Goal: Information Seeking & Learning: Learn about a topic

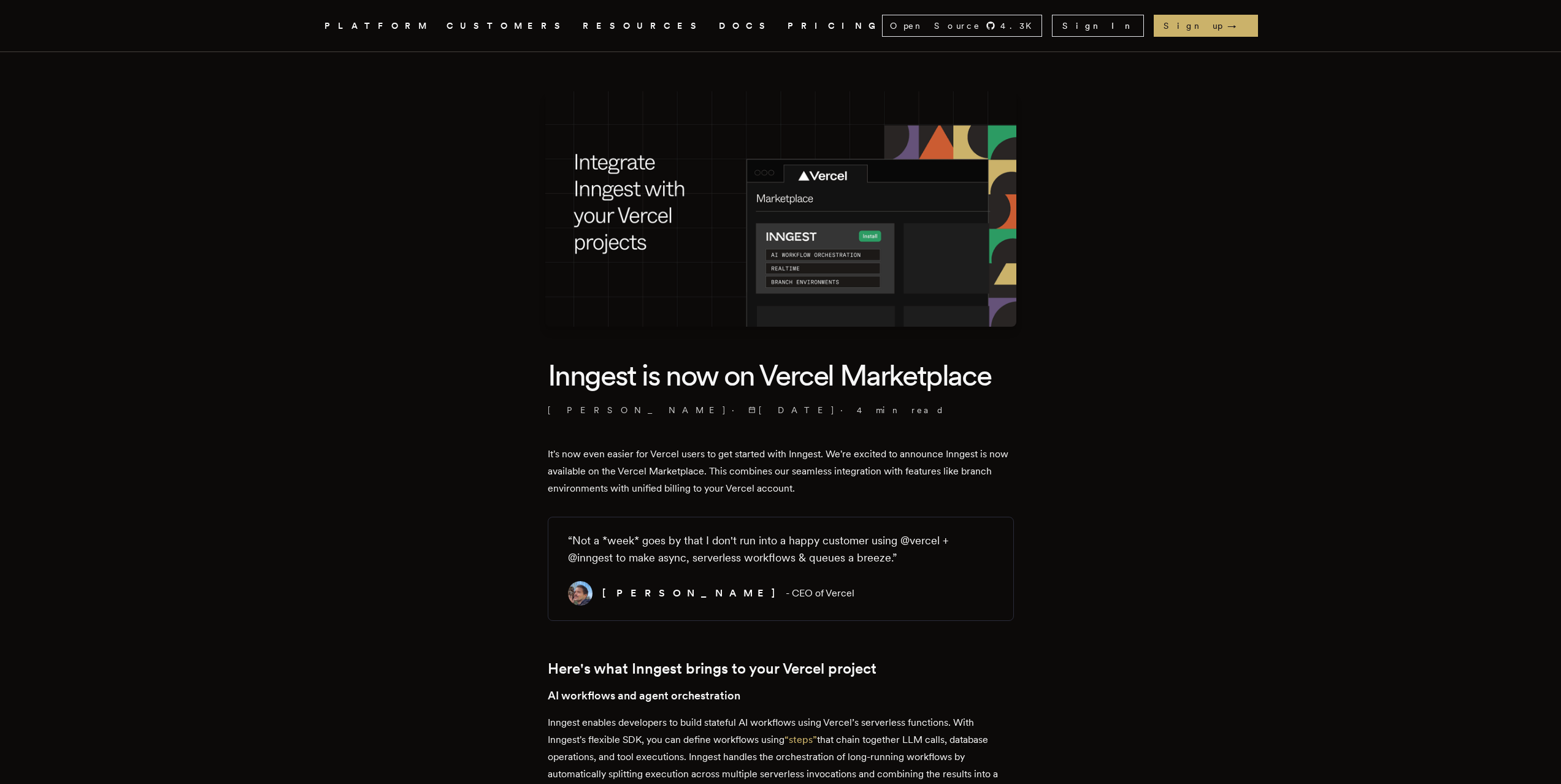
click at [719, 25] on link "DOCS" at bounding box center [746, 26] width 54 height 15
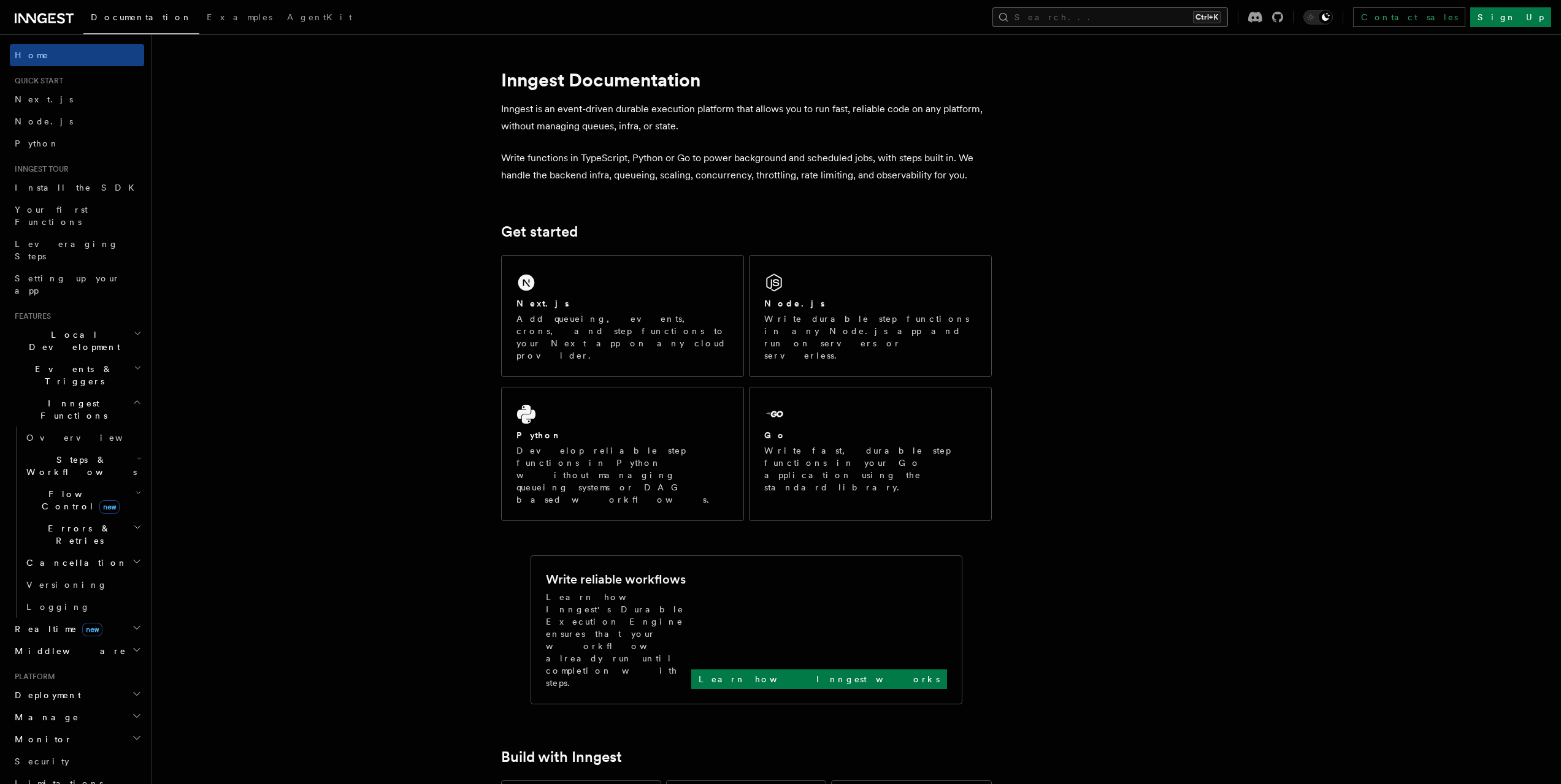
click at [1196, 18] on button "Search... Ctrl+K" at bounding box center [1110, 17] width 235 height 20
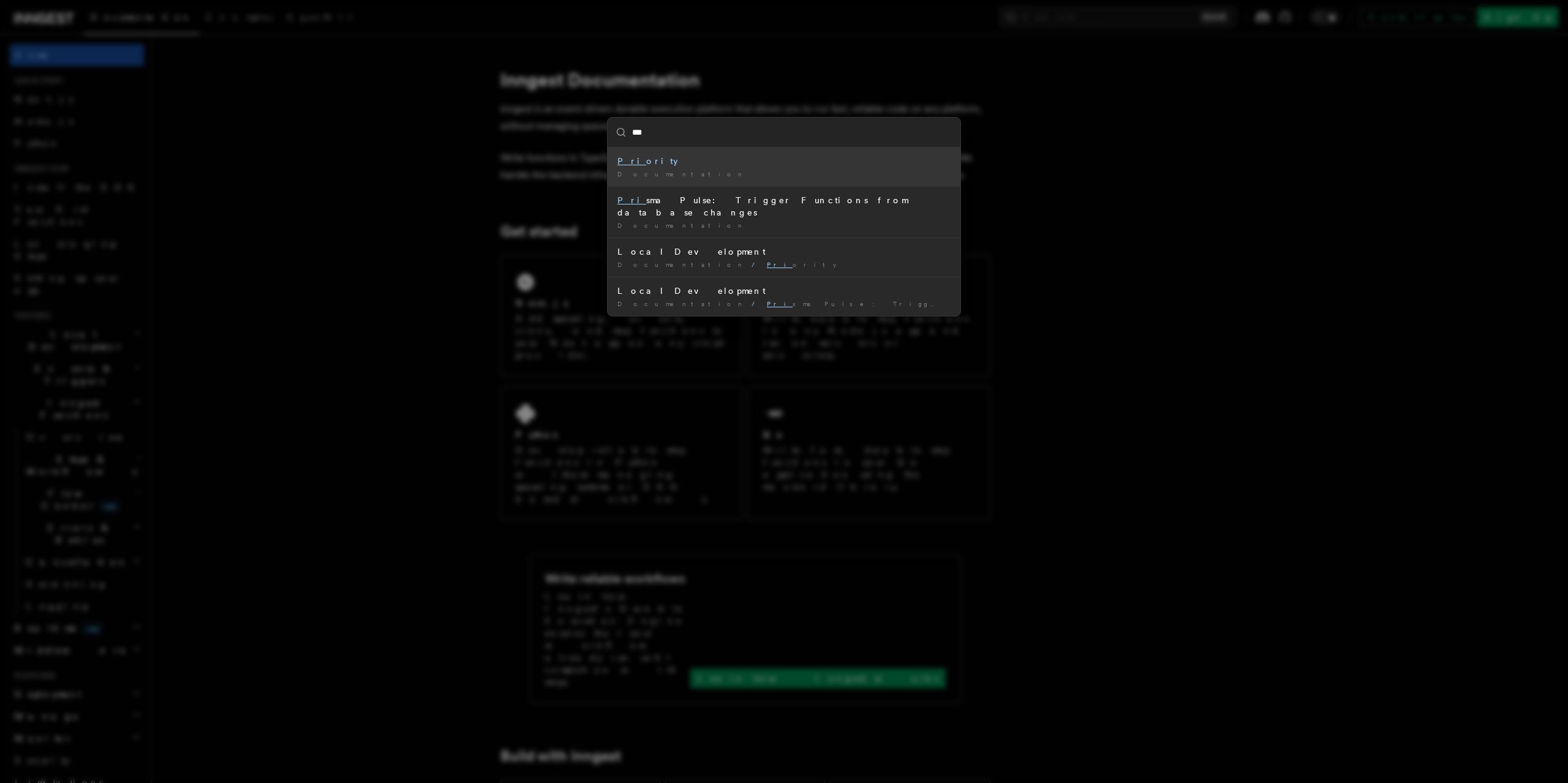
type input "****"
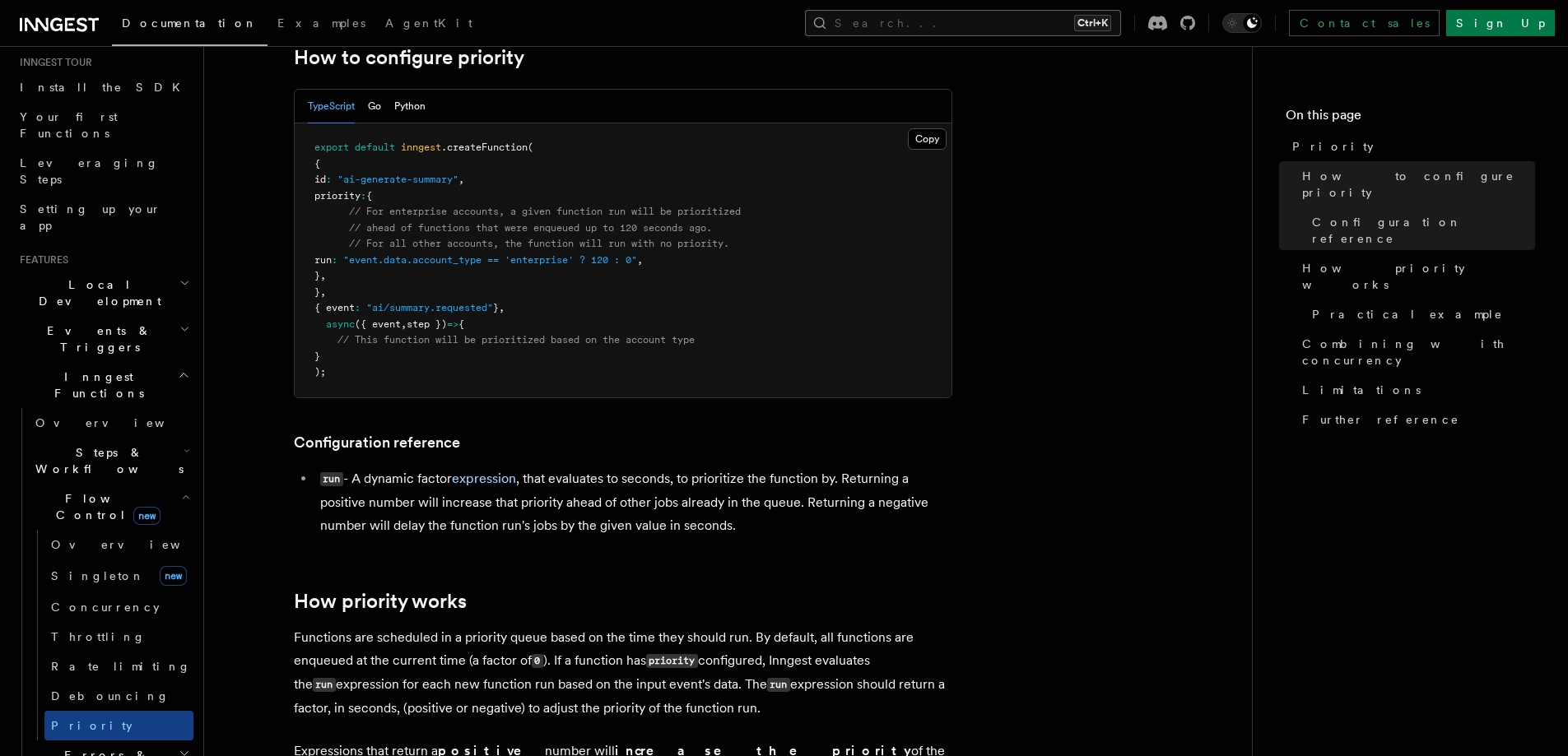
scroll to position [771, 0]
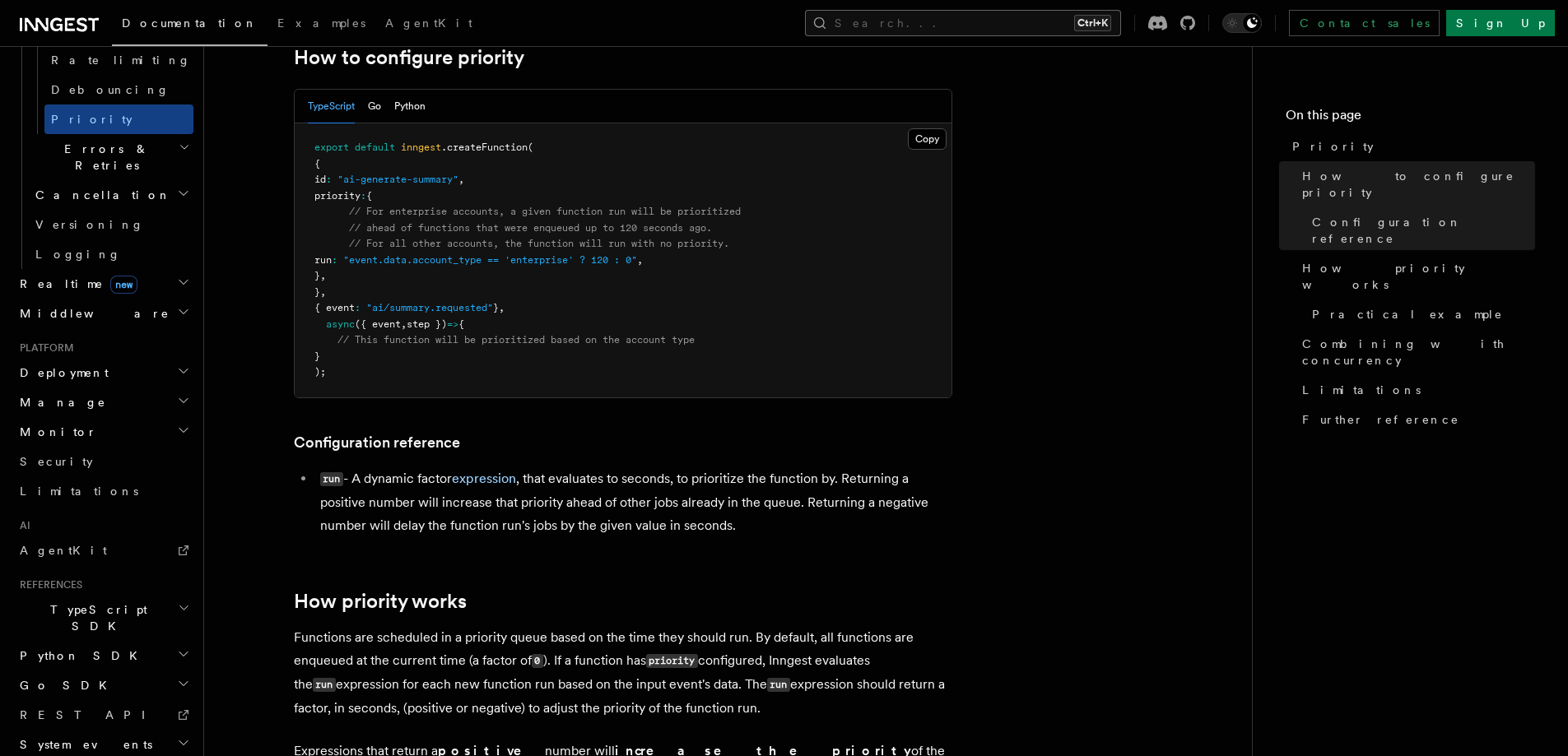
click at [1055, 15] on button "Search... Ctrl+K" at bounding box center [962, 23] width 316 height 26
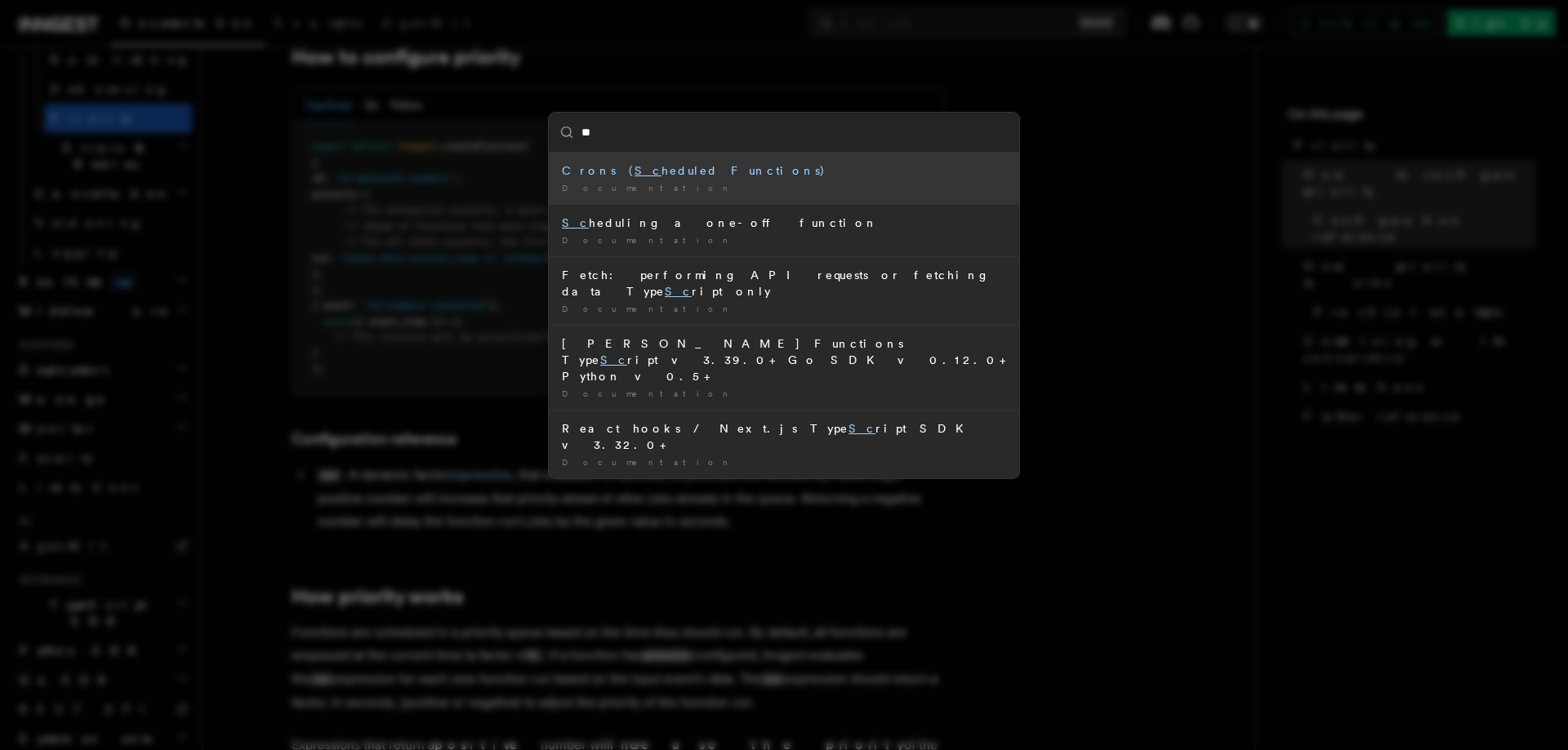
type input "*"
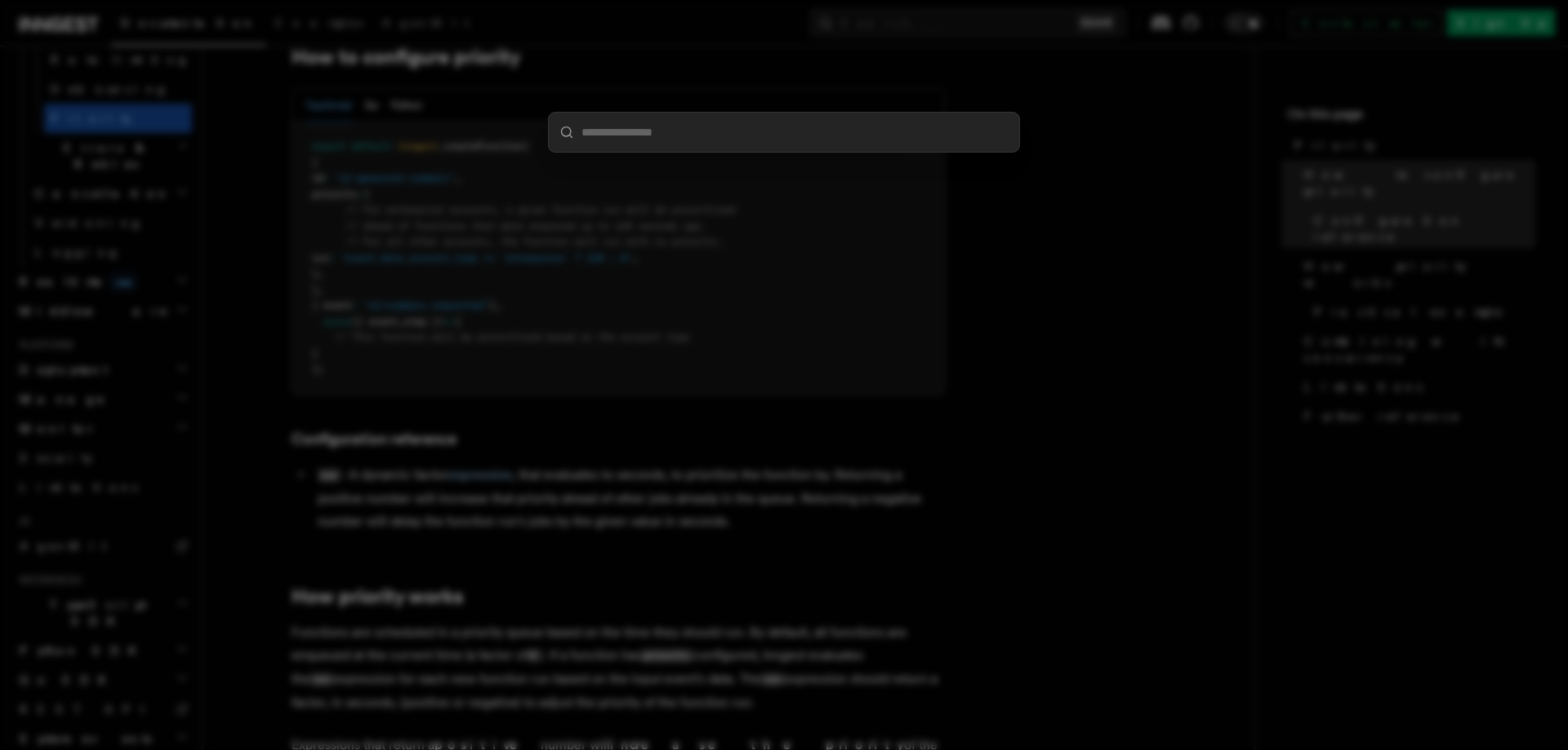
drag, startPoint x: 1182, startPoint y: 363, endPoint x: 1171, endPoint y: 365, distance: 11.2
click at [1171, 365] on div at bounding box center [784, 375] width 1568 height 750
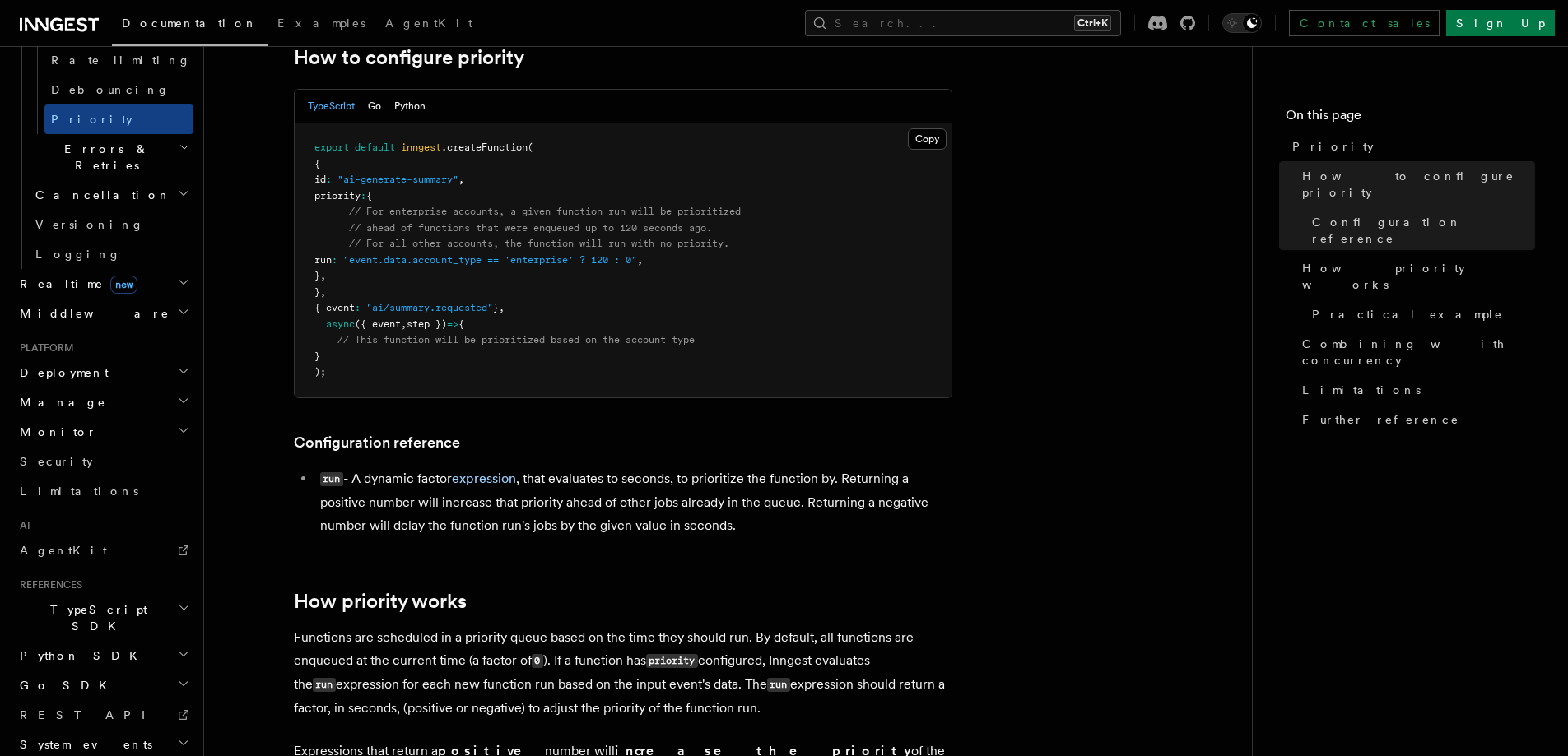
scroll to position [247, 0]
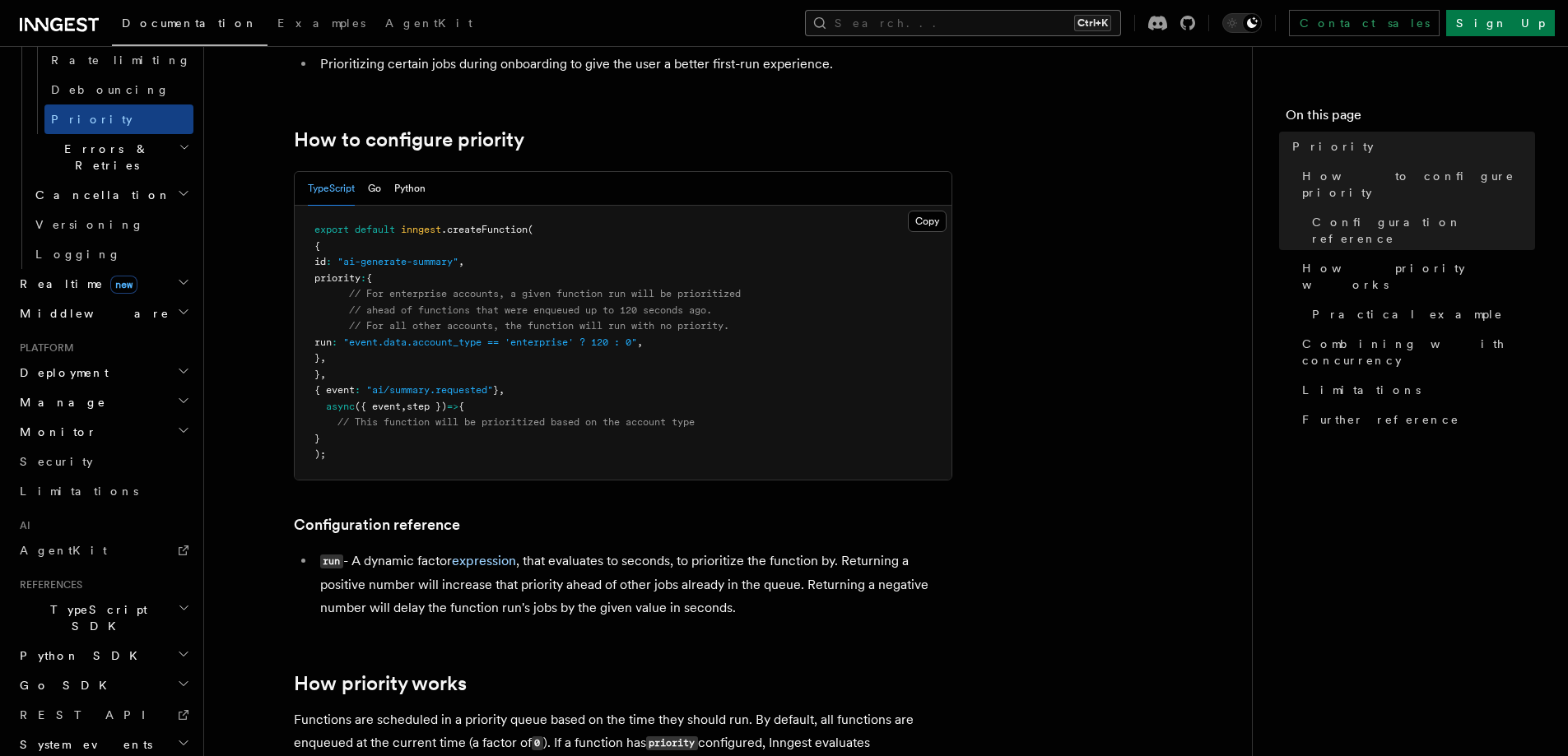
click at [1008, 16] on button "Search... Ctrl+K" at bounding box center [962, 23] width 316 height 26
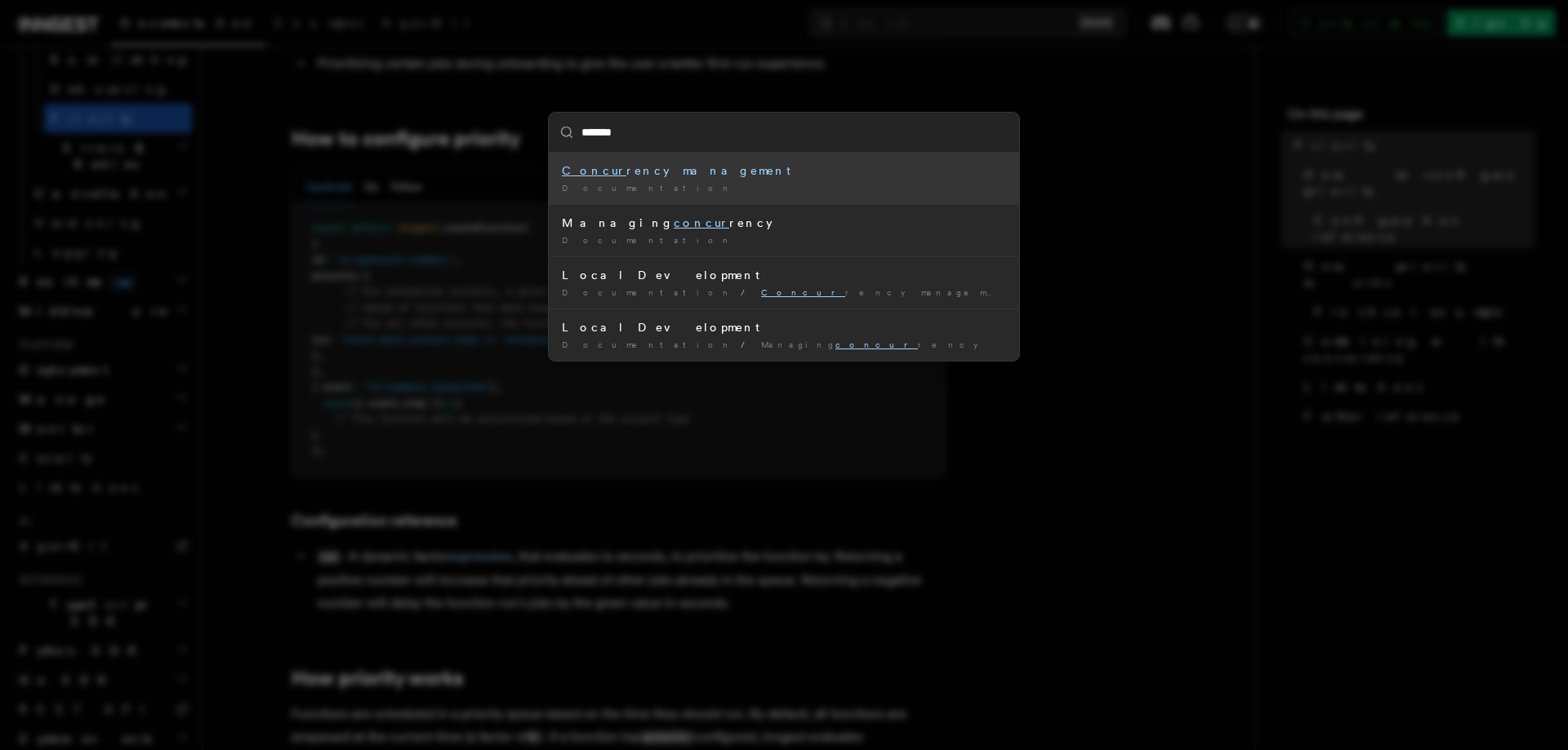
type input "********"
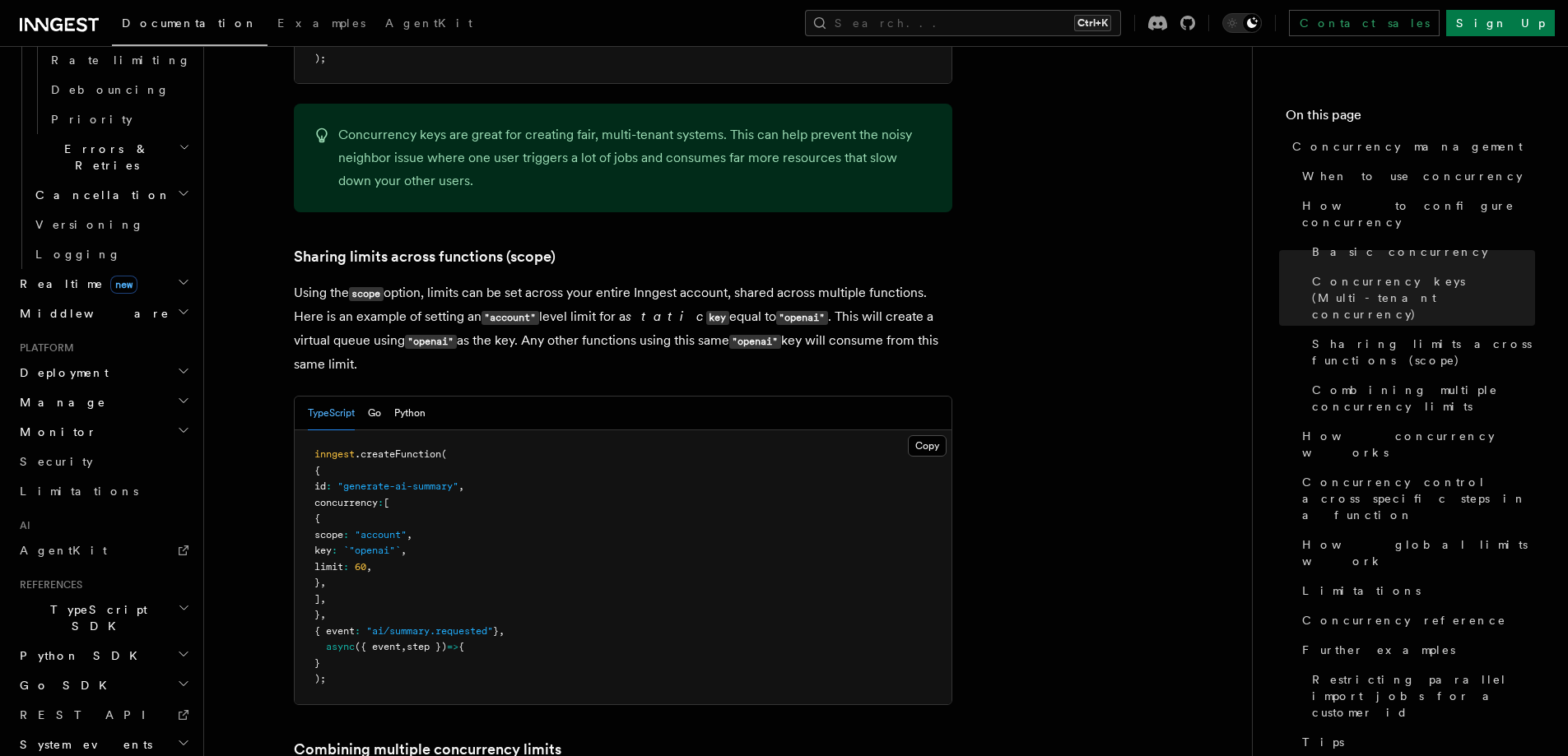
scroll to position [1893, 0]
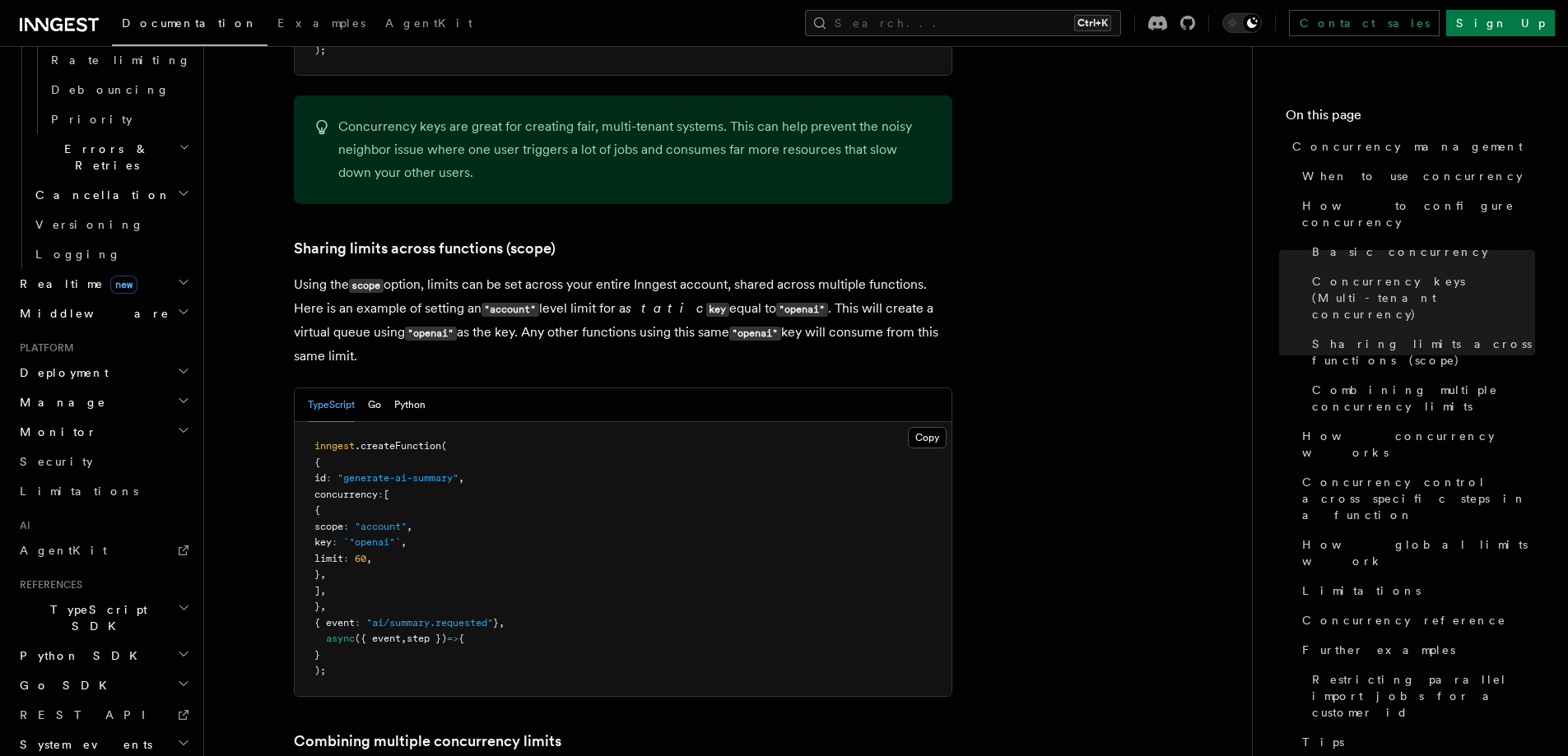
click at [543, 488] on pre "inngest .createFunction ( { id : "generate-ai-summary" , concurrency : [ { scop…" at bounding box center [623, 559] width 657 height 274
click at [545, 488] on pre "inngest .createFunction ( { id : "generate-ai-summary" , concurrency : [ { scop…" at bounding box center [623, 559] width 657 height 274
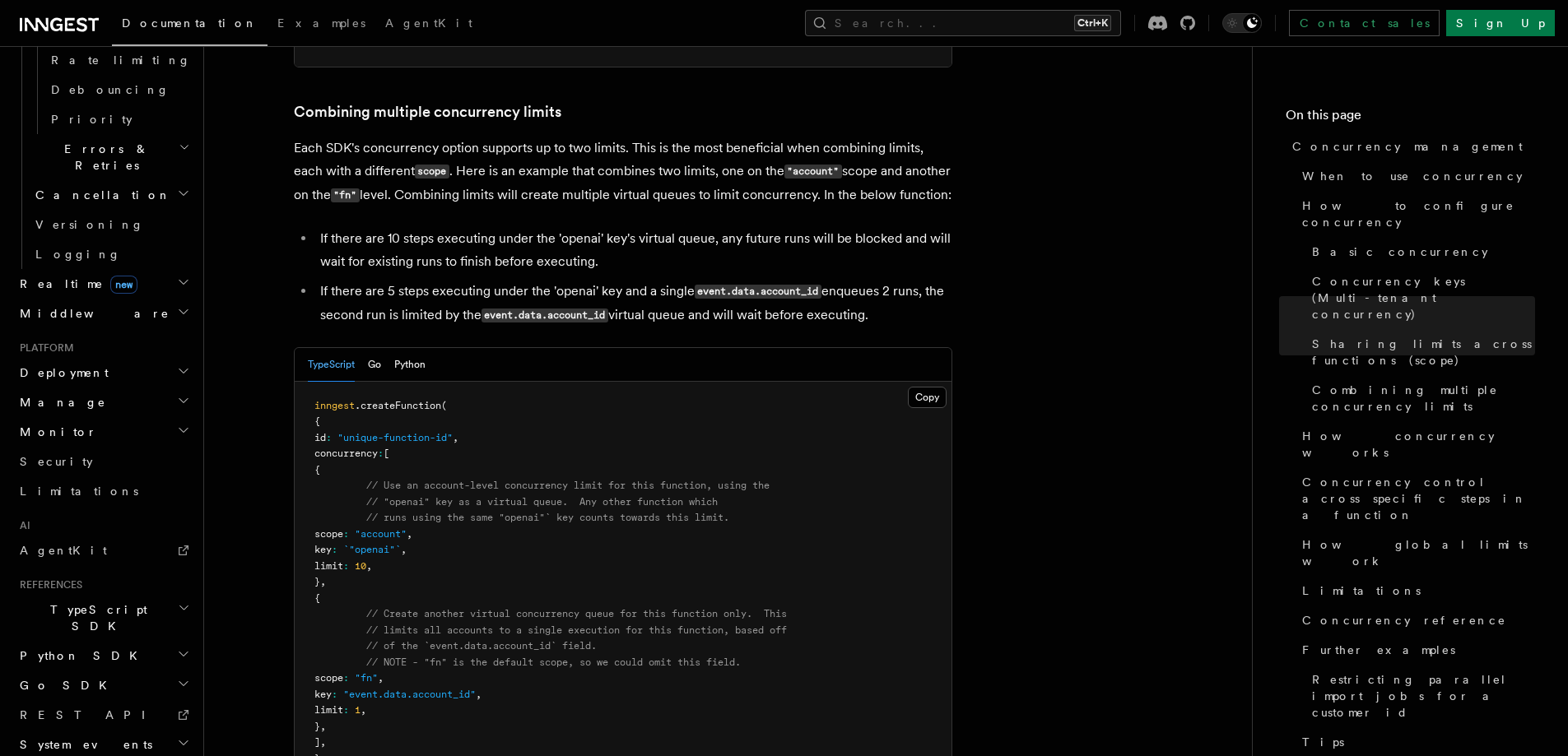
scroll to position [2551, 0]
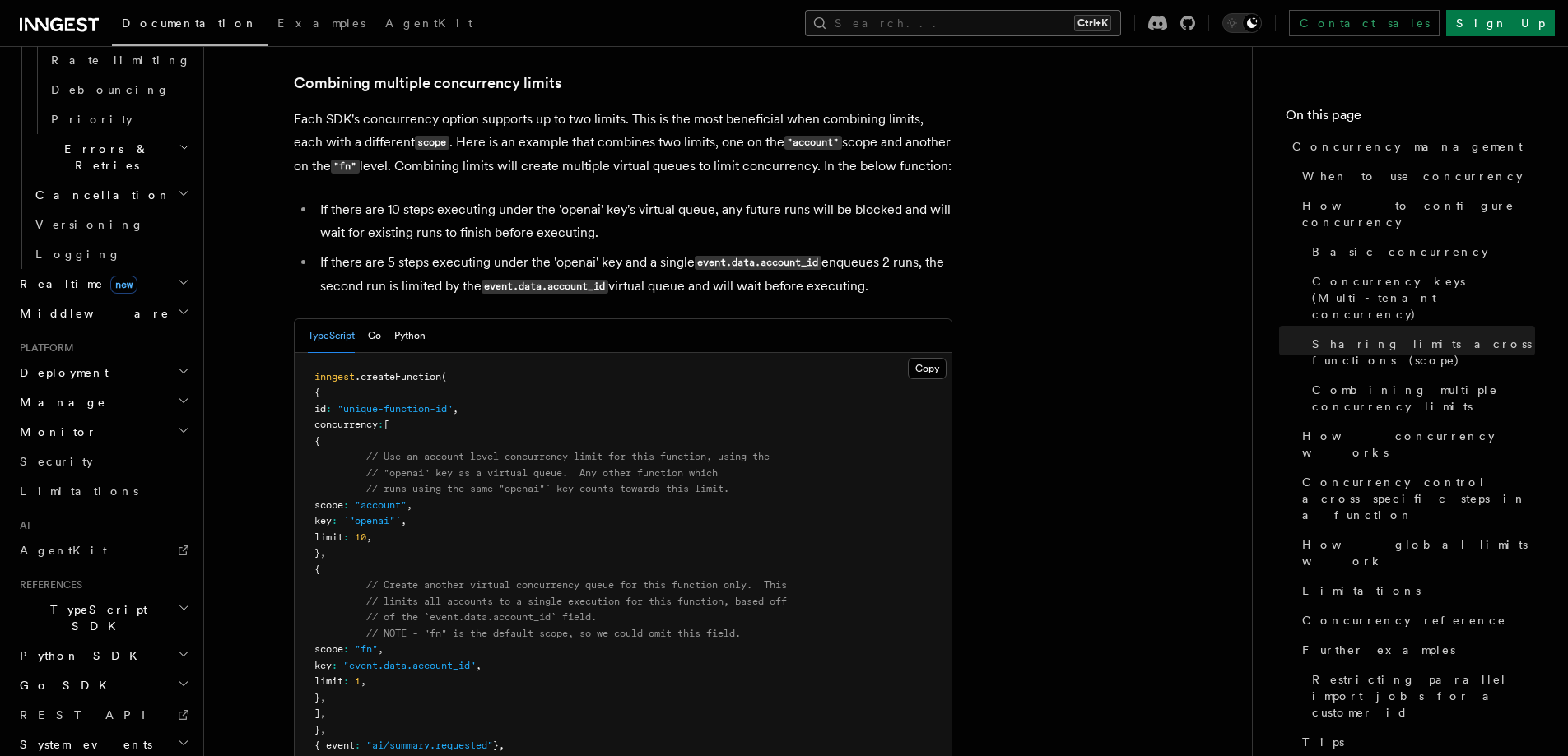
click at [1008, 32] on button "Search... Ctrl+K" at bounding box center [962, 23] width 316 height 26
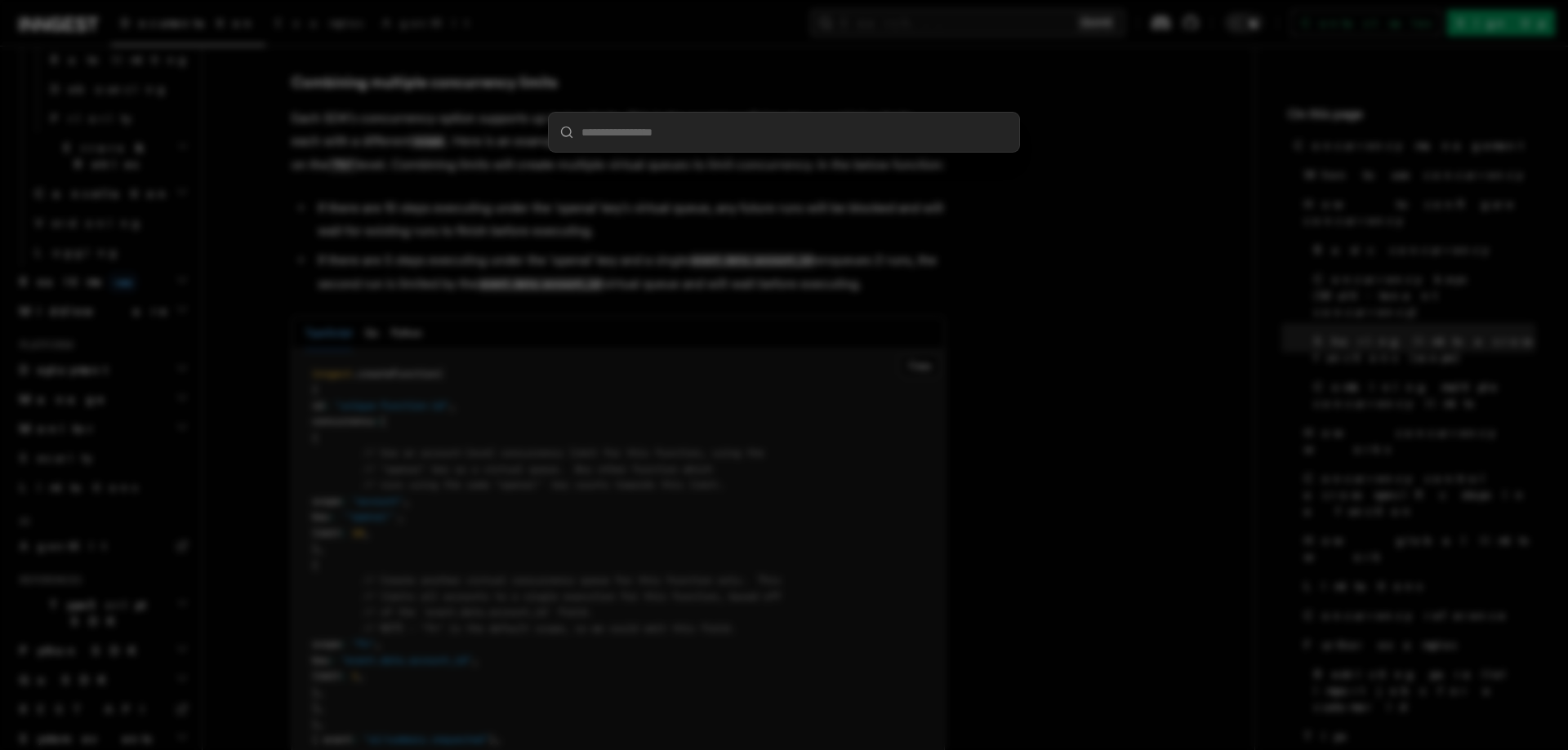
click at [1001, 22] on div at bounding box center [784, 375] width 1568 height 750
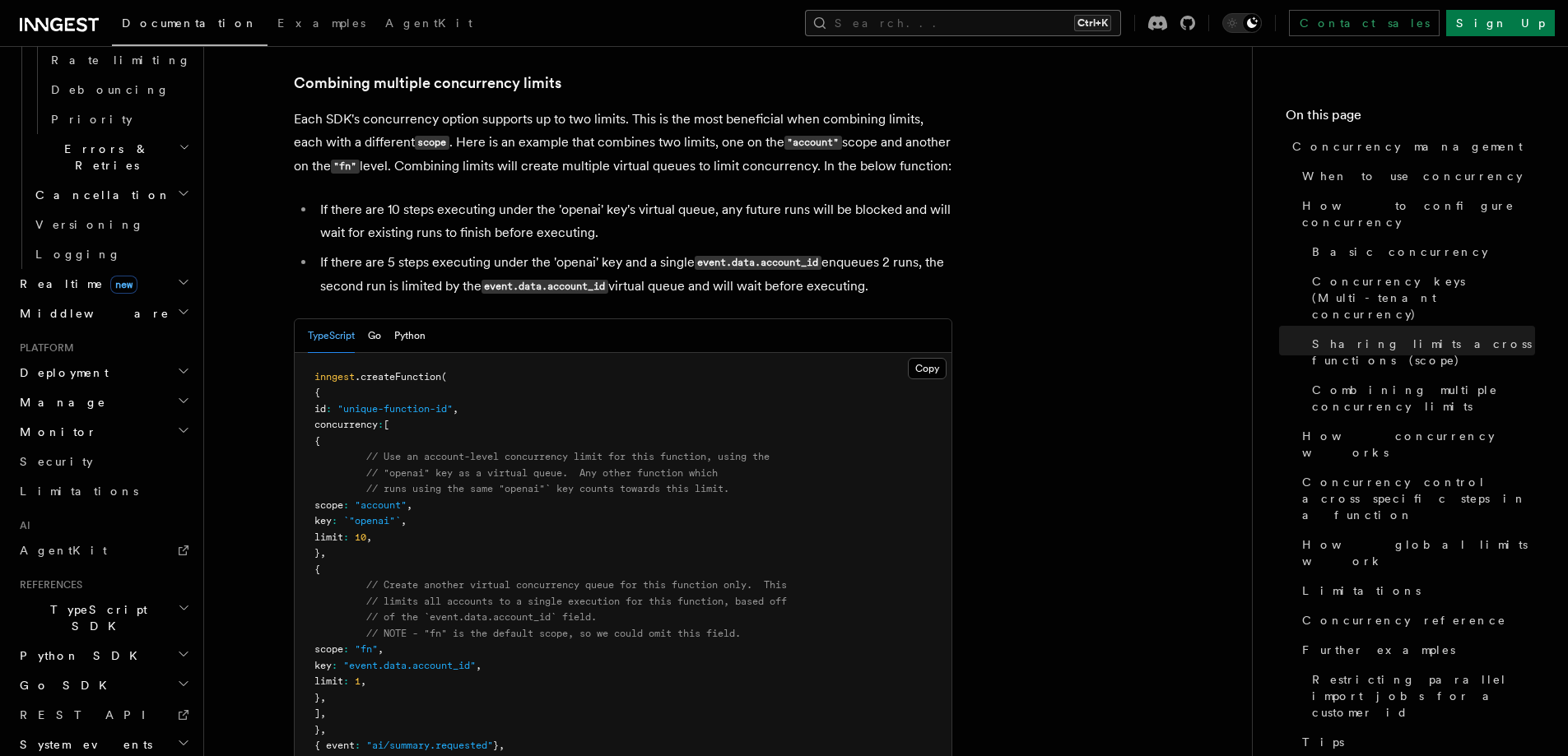
drag, startPoint x: 1008, startPoint y: 32, endPoint x: 1014, endPoint y: 20, distance: 13.4
click at [1014, 20] on button "Search... Ctrl+K" at bounding box center [962, 23] width 316 height 26
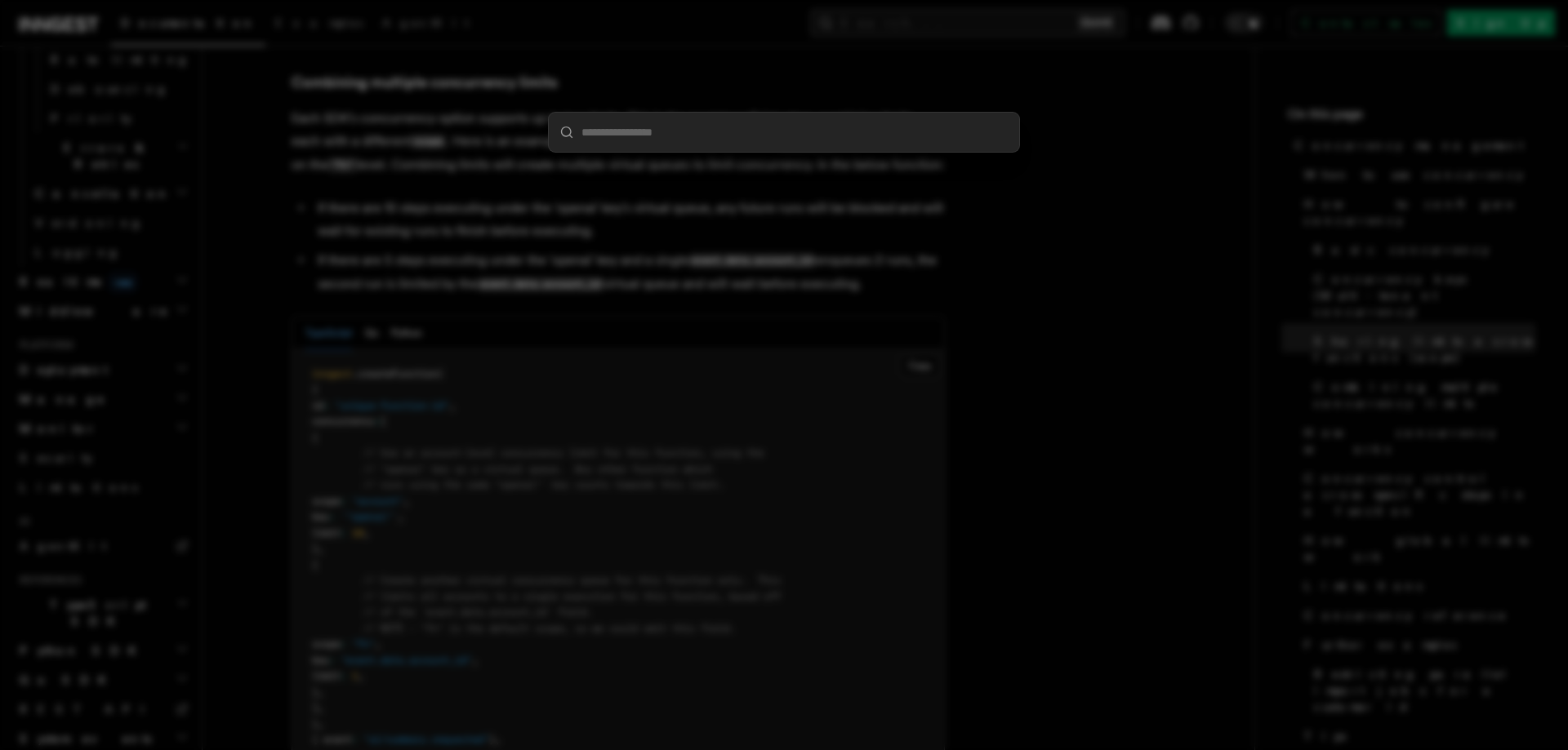
type input "********"
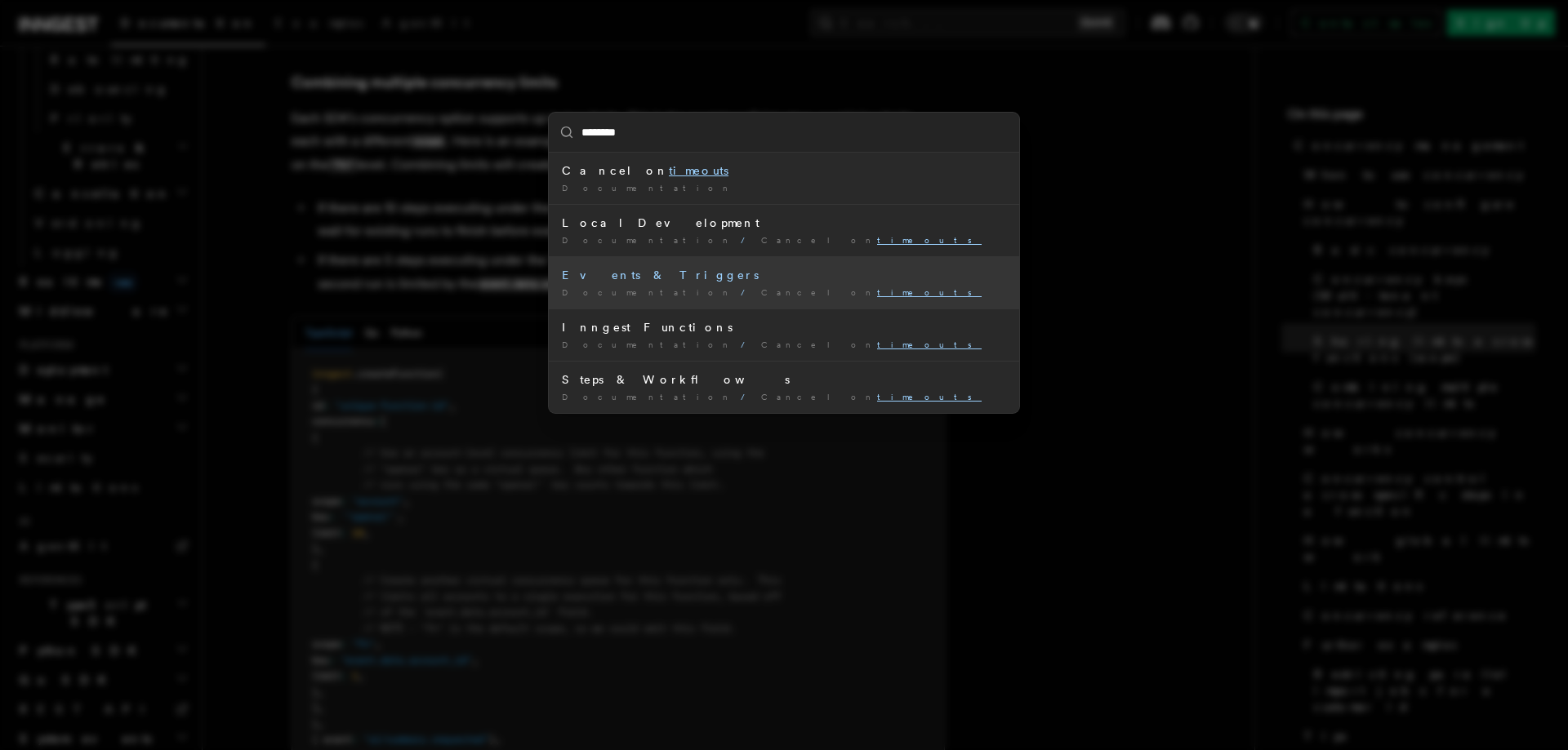
click at [680, 274] on div "Events & Triggers" at bounding box center [784, 274] width 444 height 16
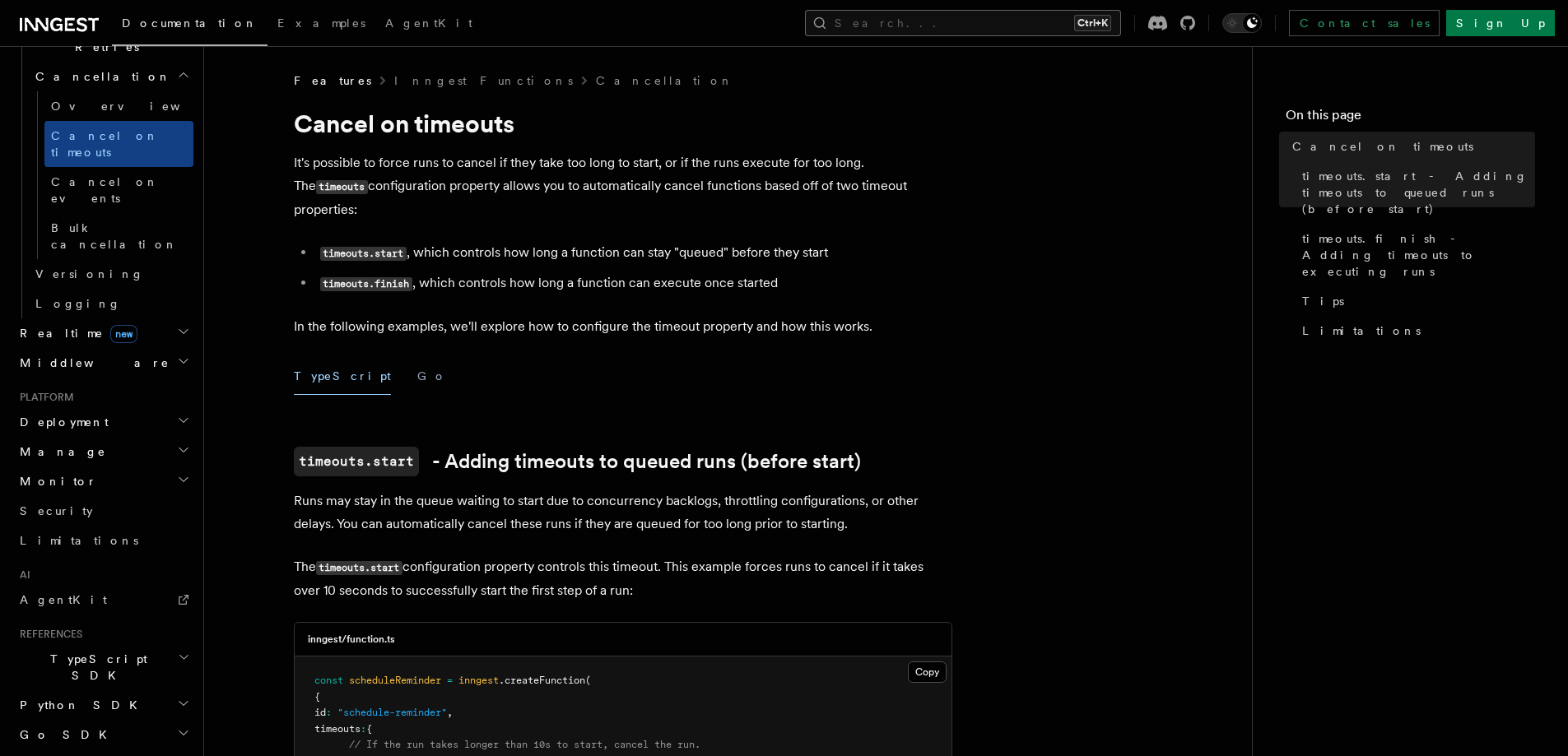
click at [1036, 18] on button "Search... Ctrl+K" at bounding box center [962, 23] width 316 height 26
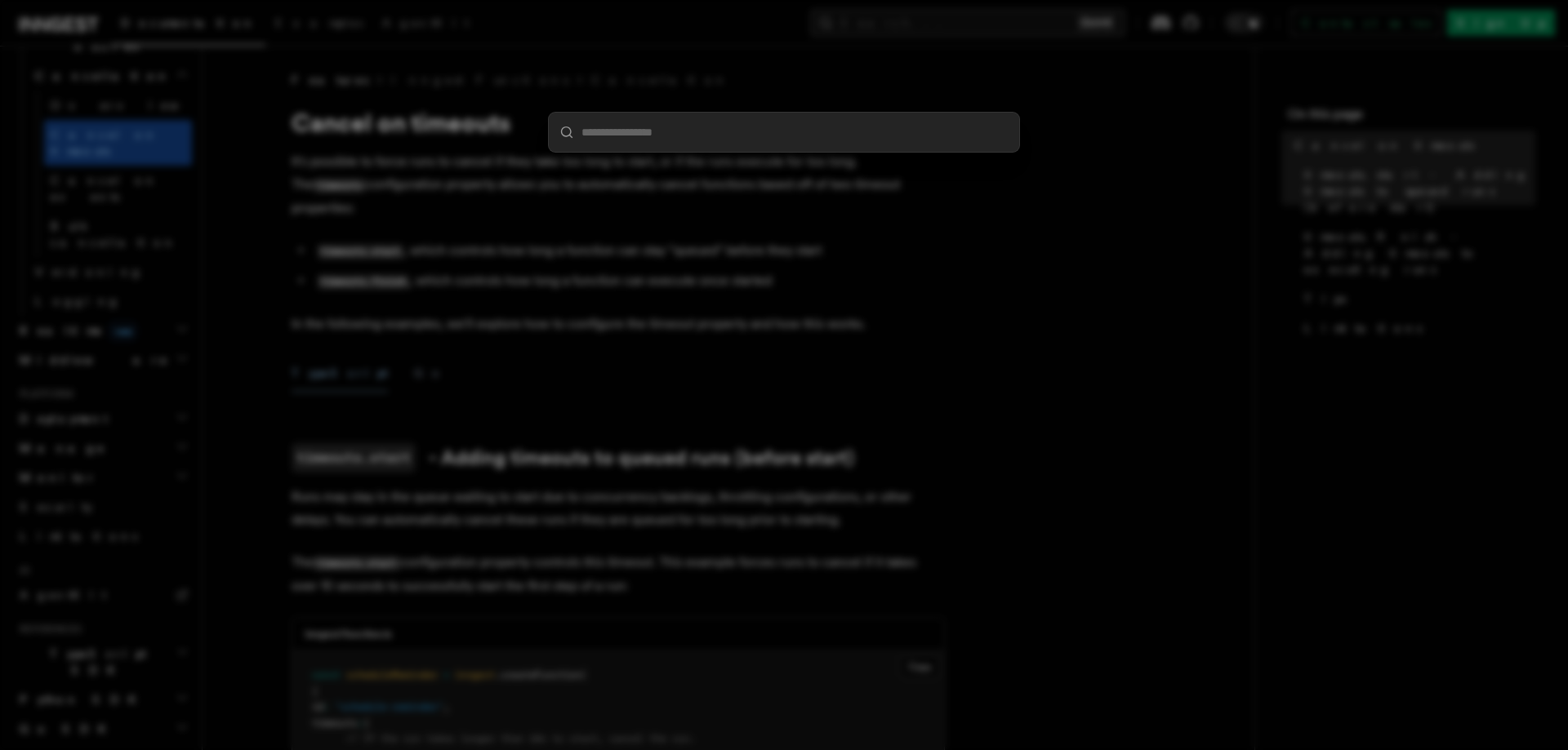
type input "********"
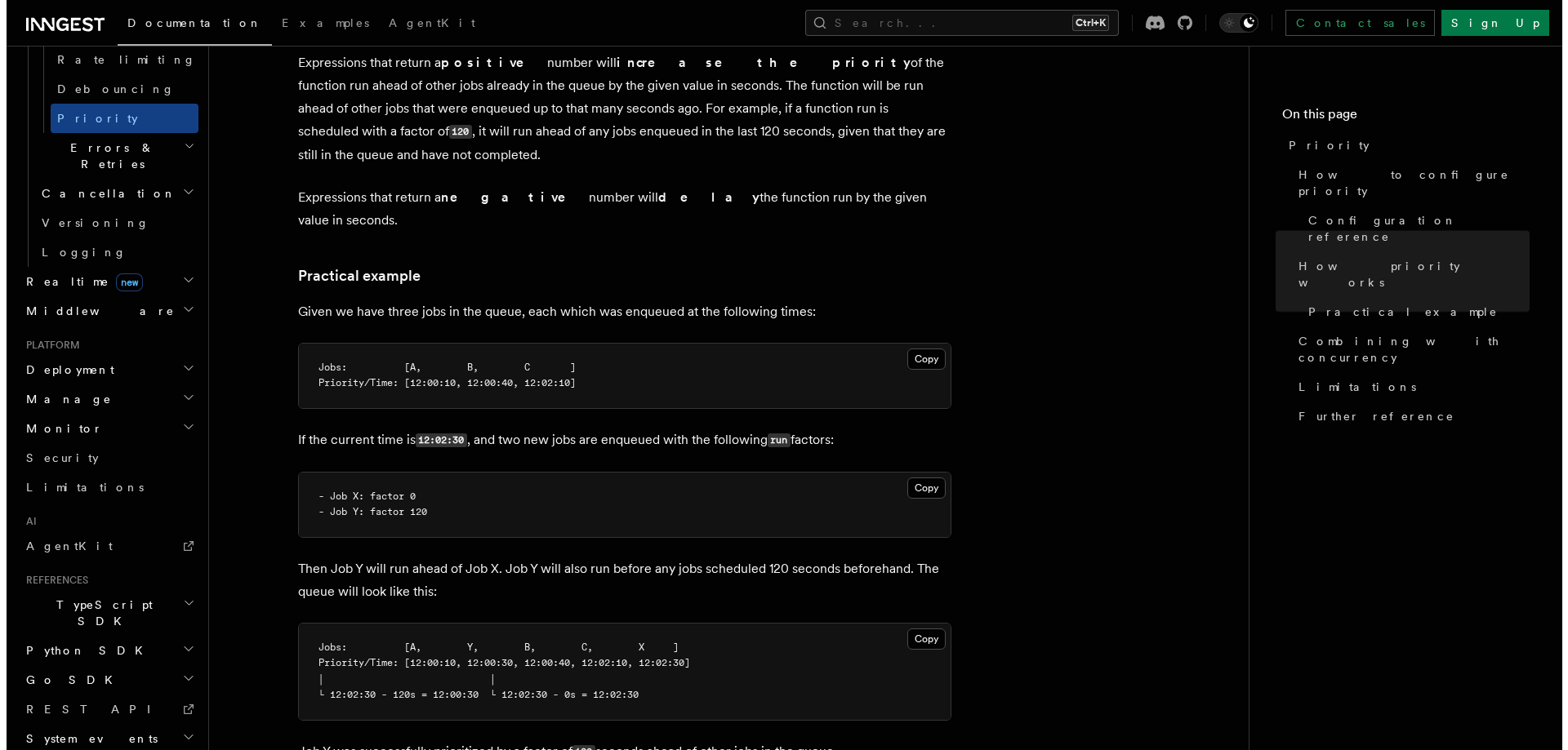
scroll to position [980, 0]
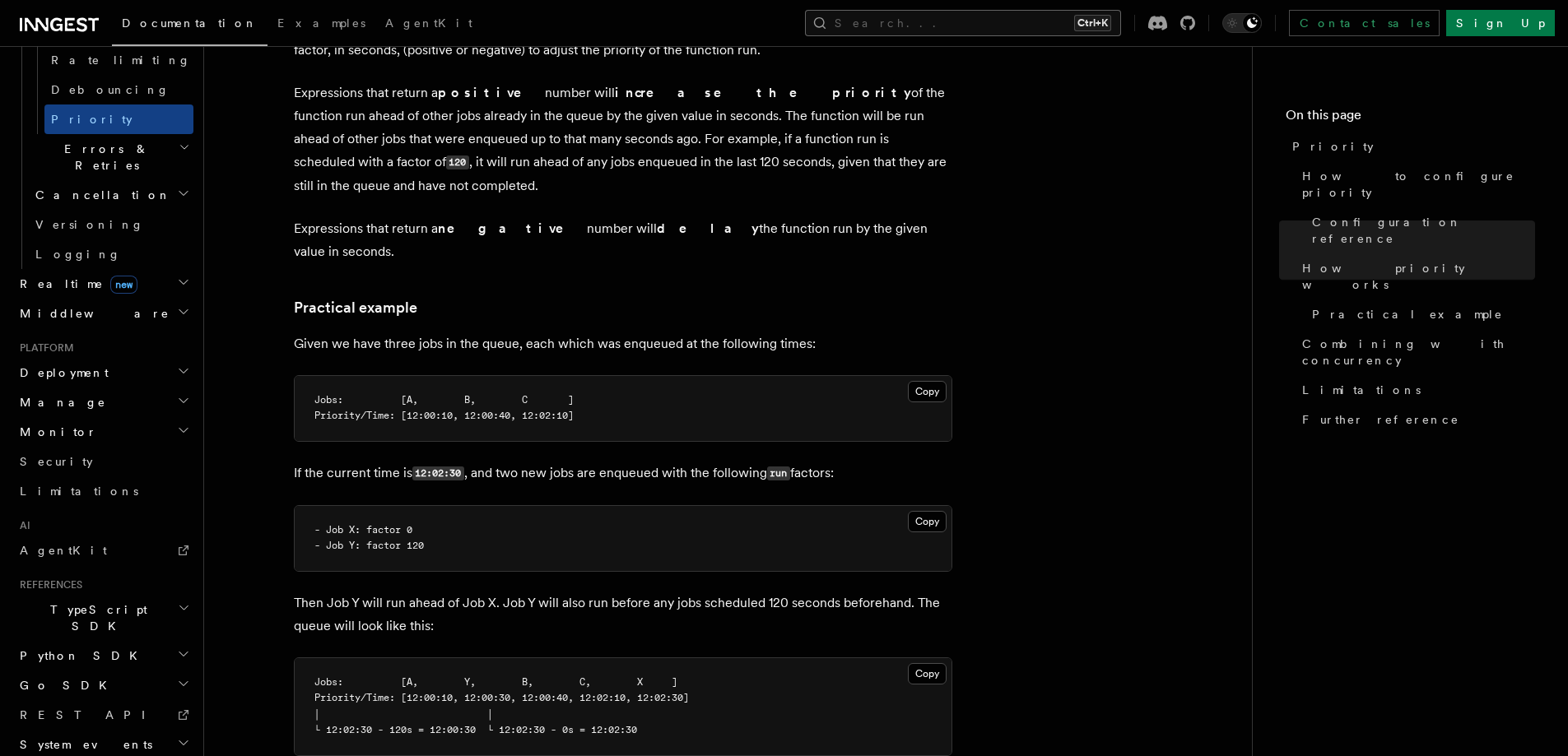
click at [976, 27] on button "Search... Ctrl+K" at bounding box center [962, 23] width 316 height 26
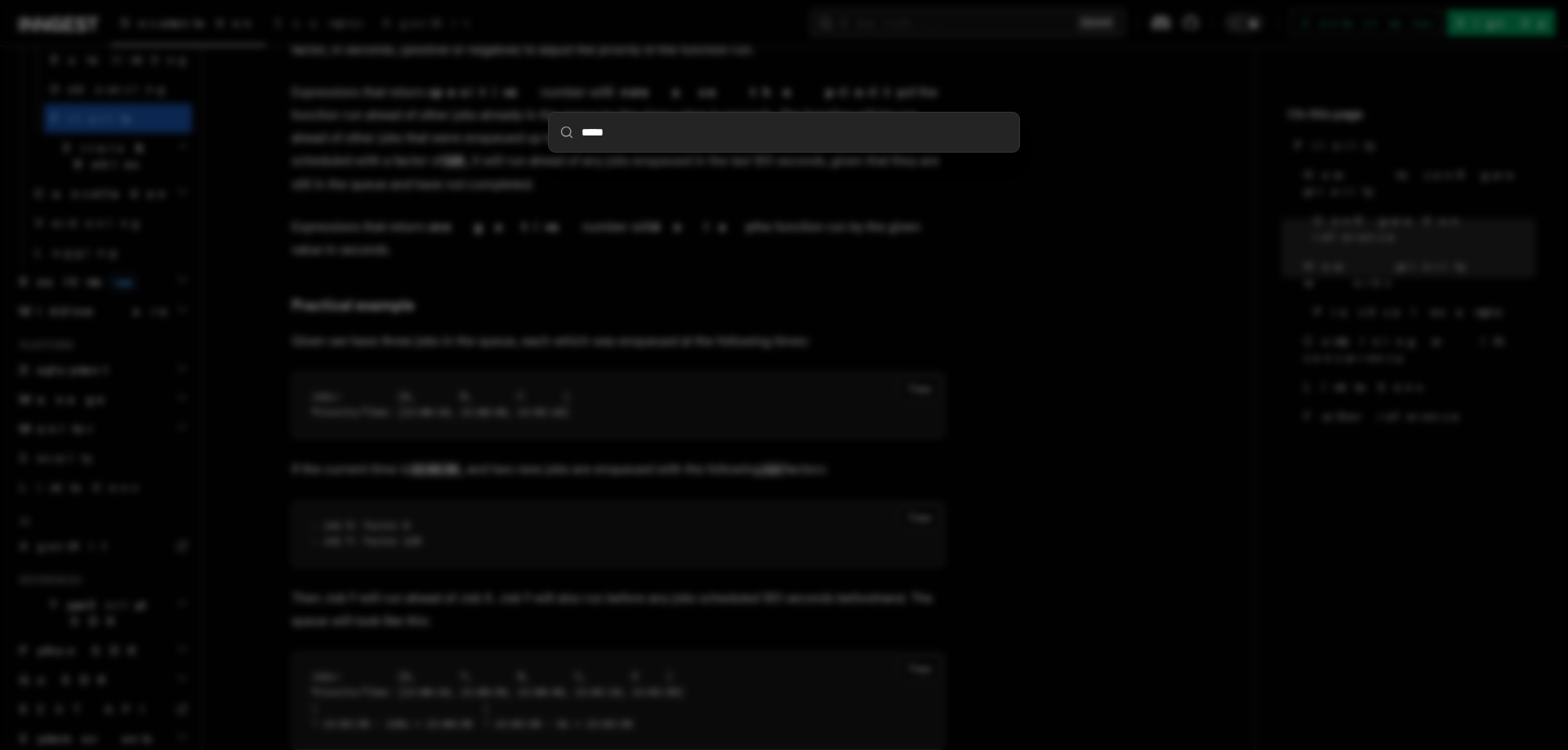
type input "******"
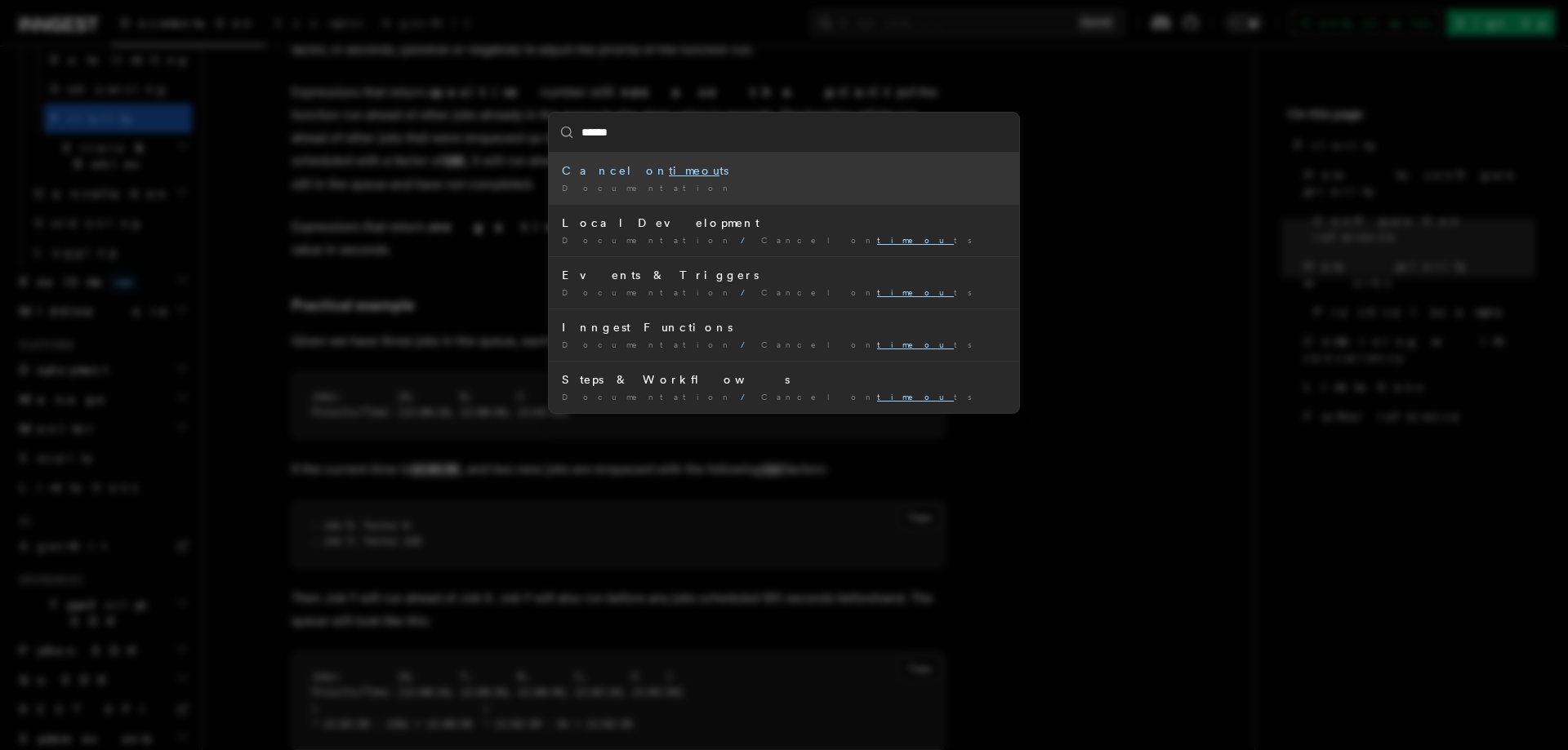
click at [726, 191] on div "Documentation /" at bounding box center [784, 188] width 444 height 12
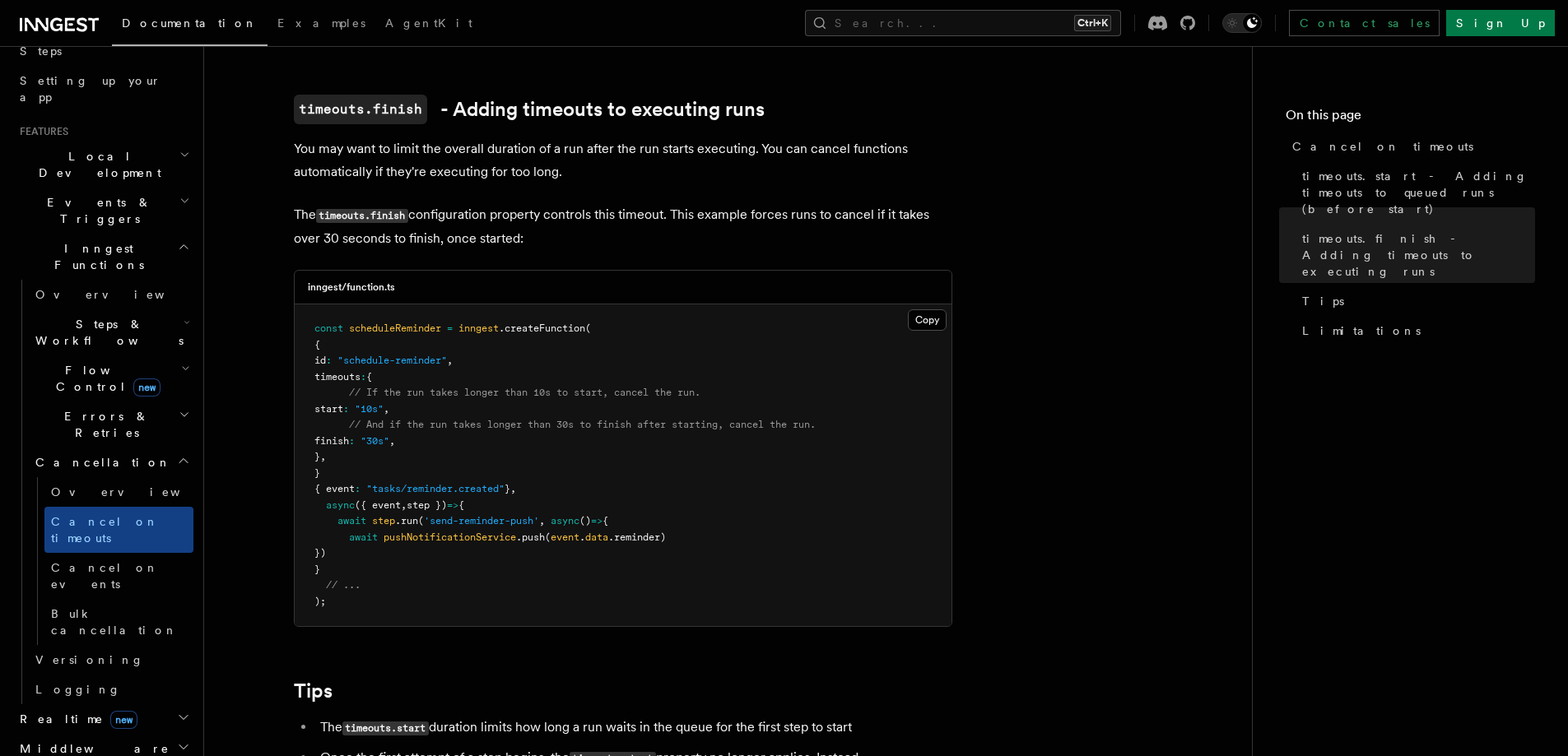
scroll to position [267, 0]
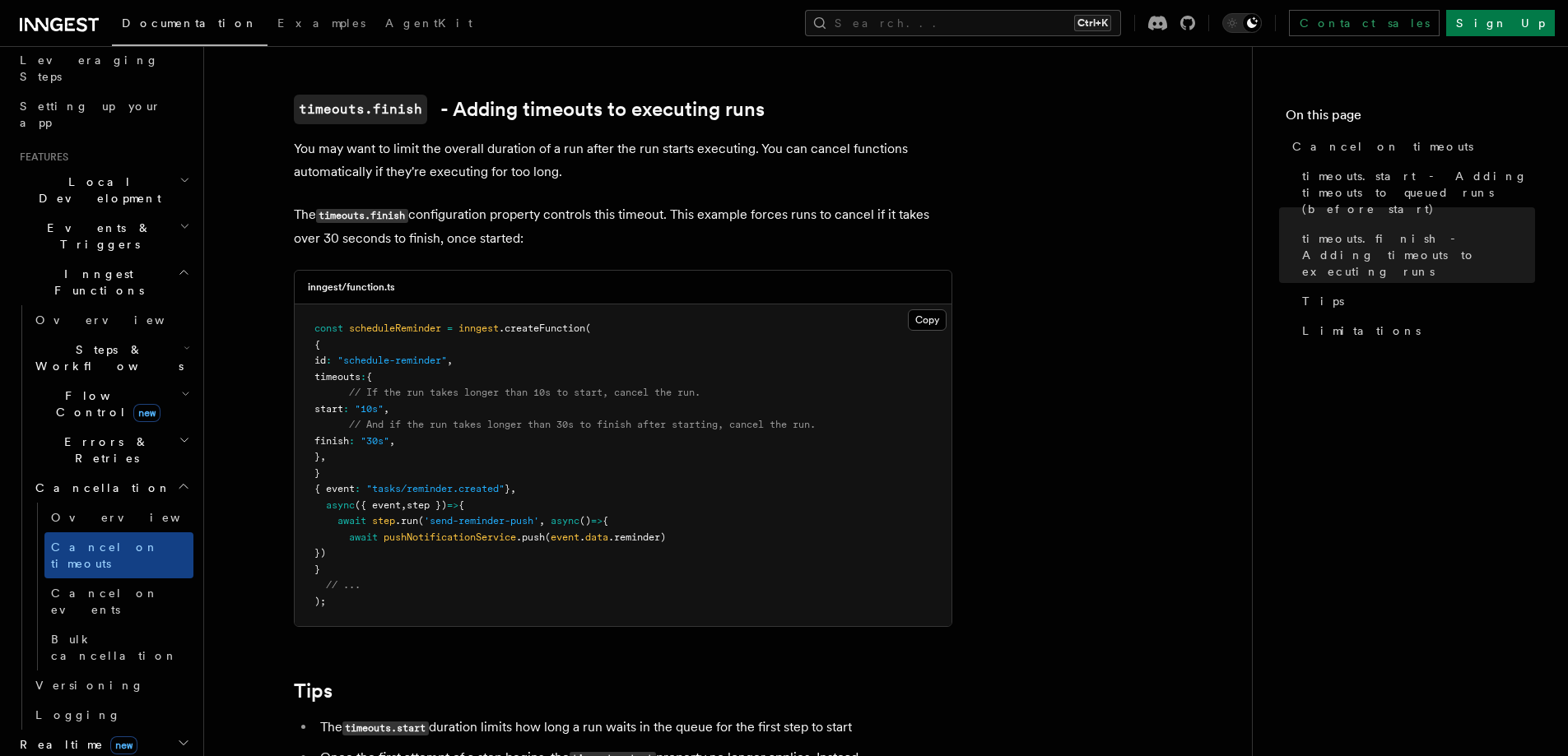
click at [116, 341] on span "Steps & Workflows" at bounding box center [106, 358] width 155 height 33
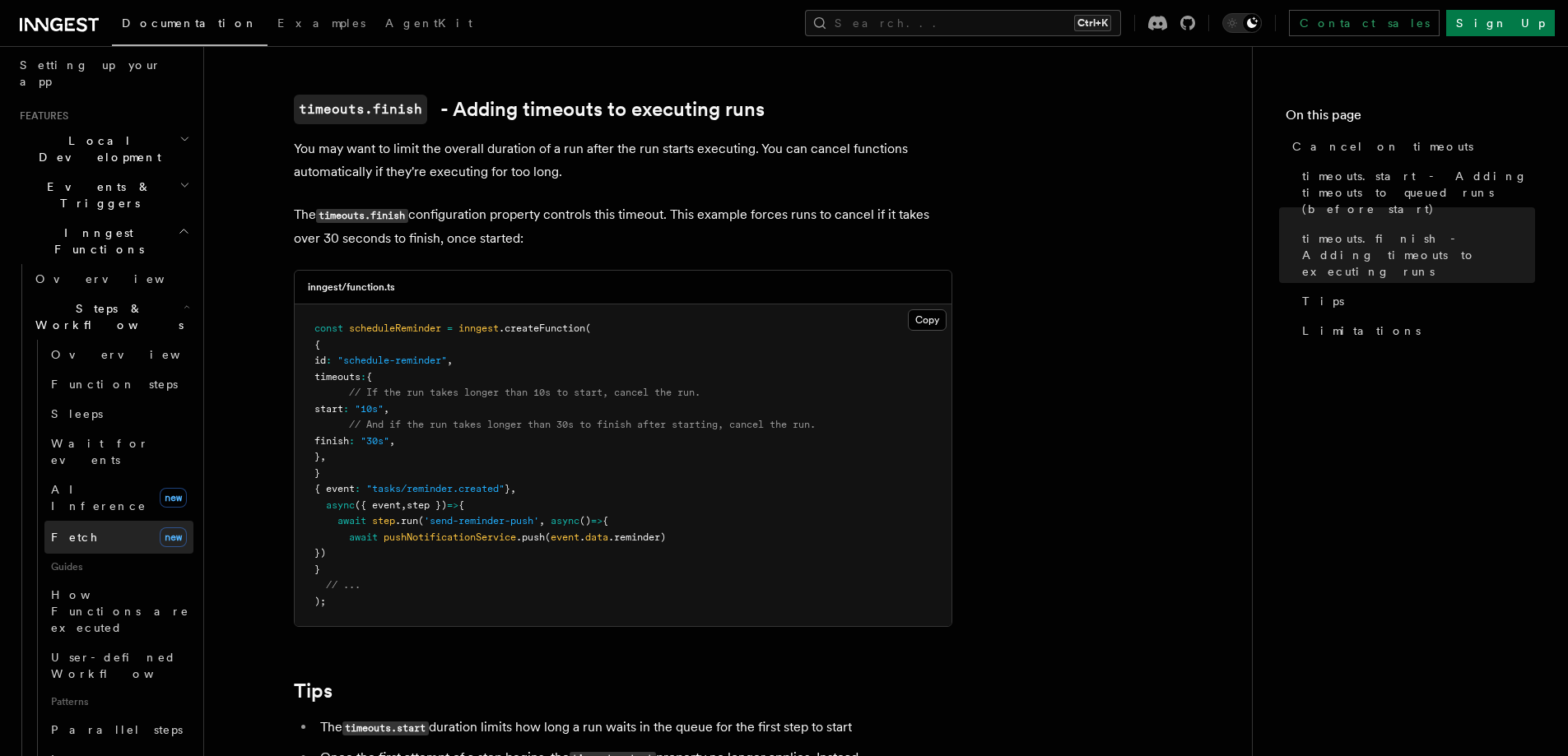
scroll to position [350, 0]
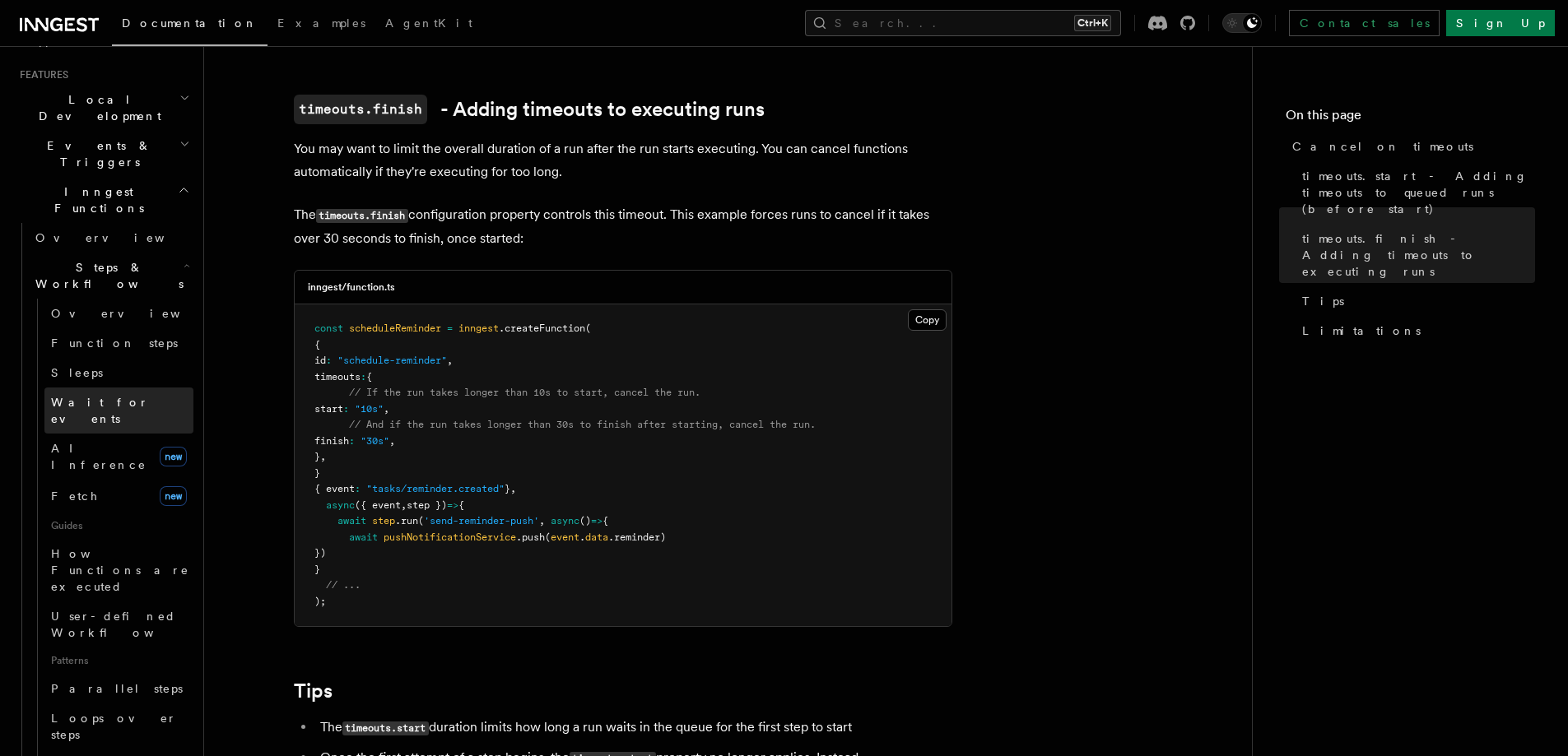
click at [106, 396] on span "Wait for events" at bounding box center [100, 410] width 98 height 30
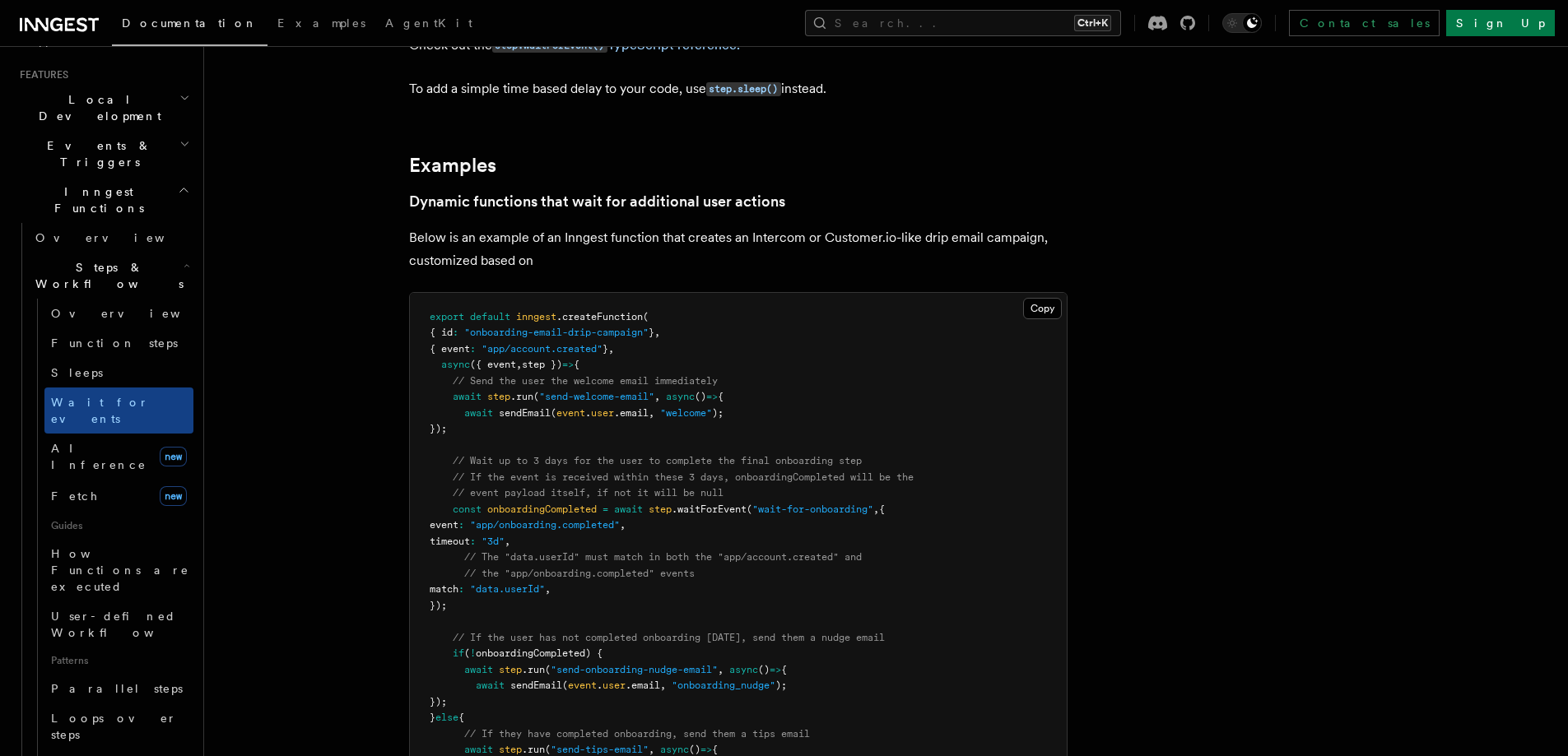
scroll to position [658, 0]
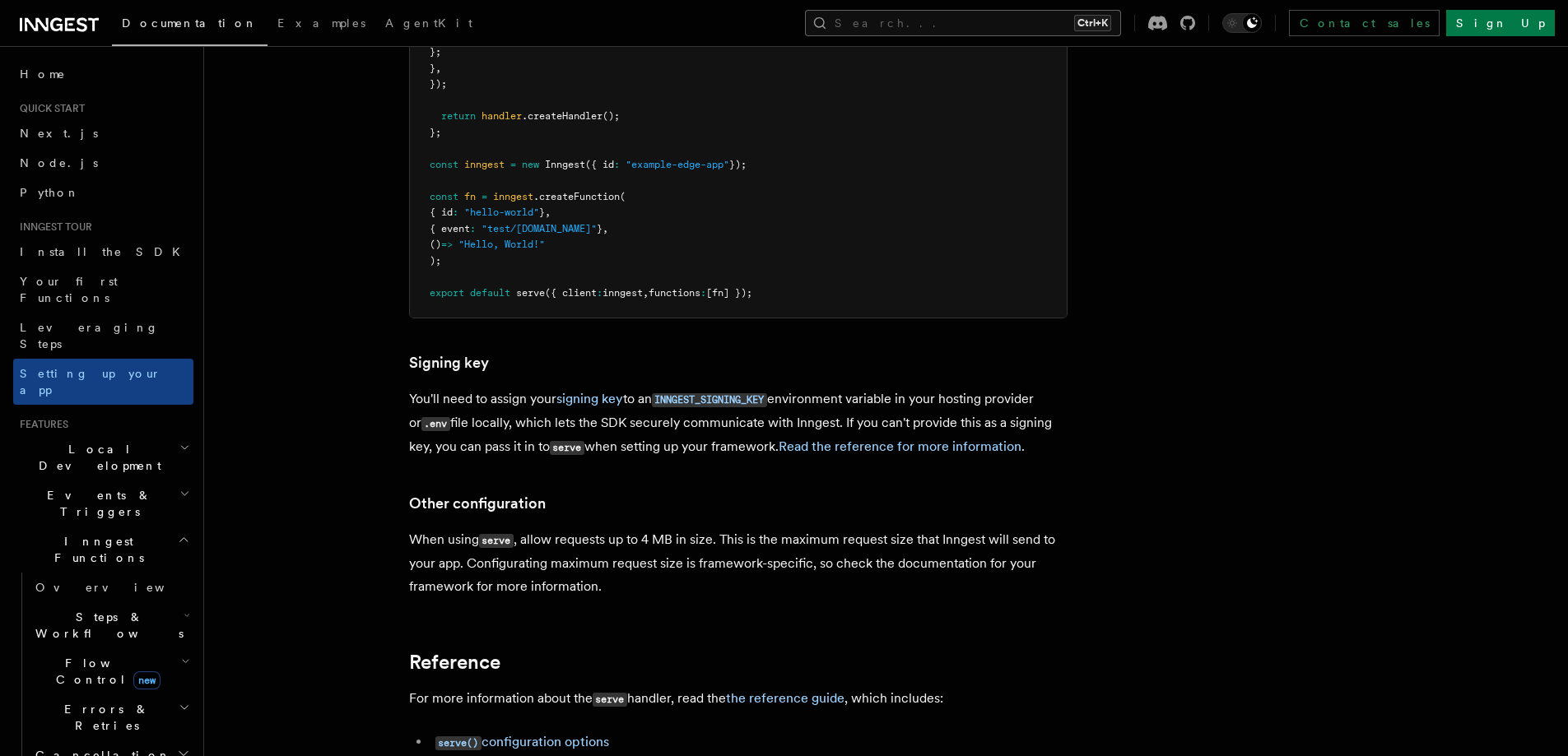
click at [977, 15] on button "Search... Ctrl+K" at bounding box center [962, 23] width 316 height 26
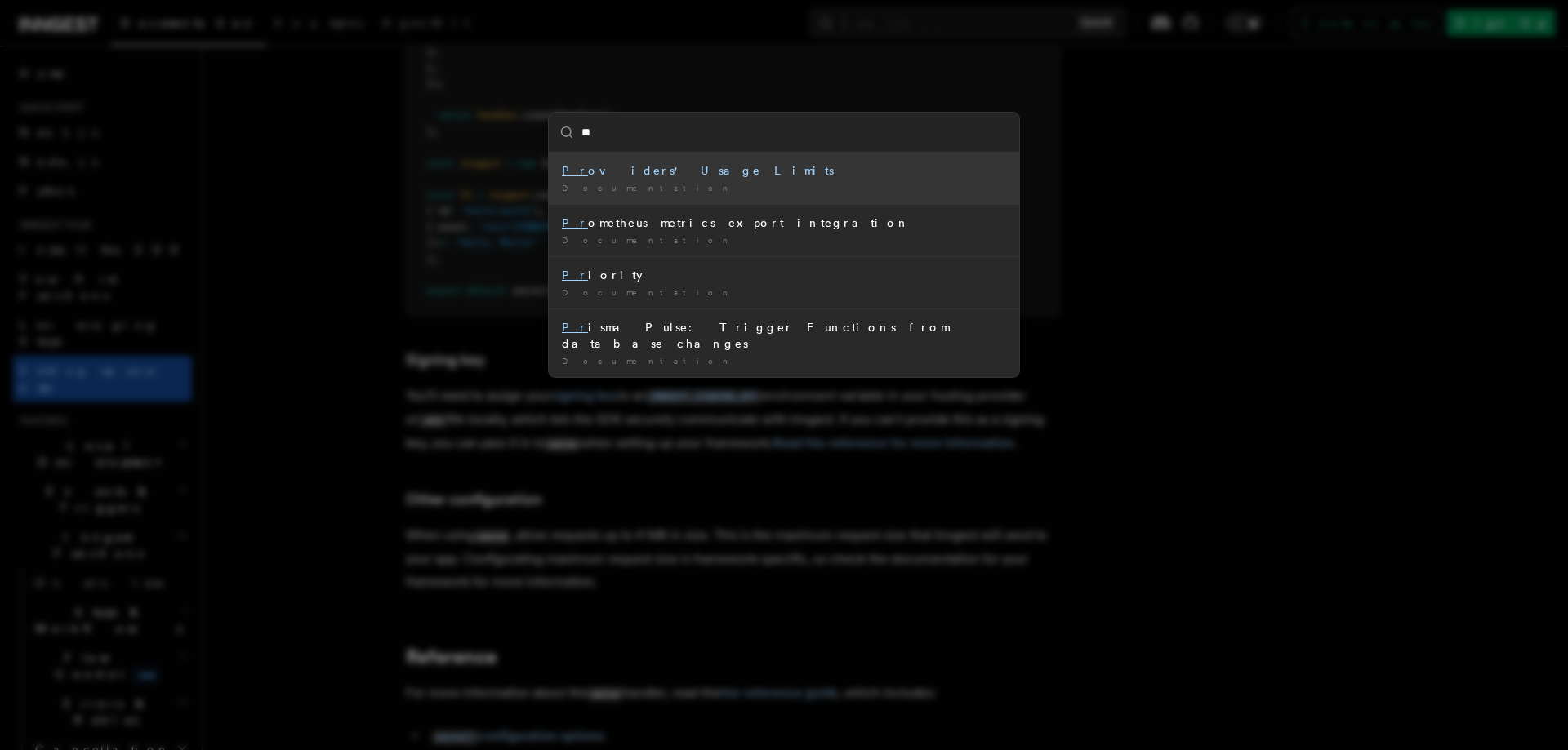
type input "***"
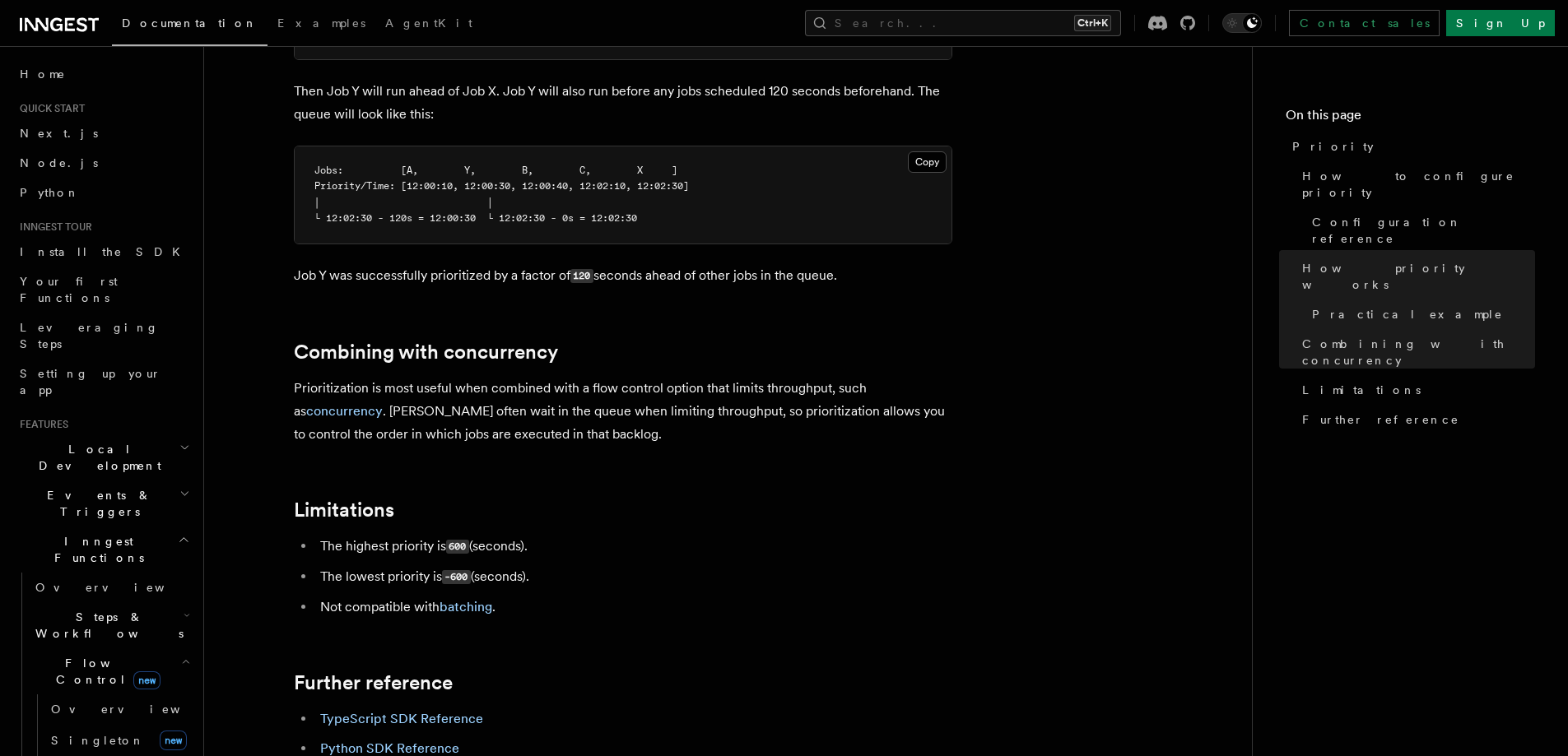
scroll to position [1481, 0]
